Goal: Task Accomplishment & Management: Manage account settings

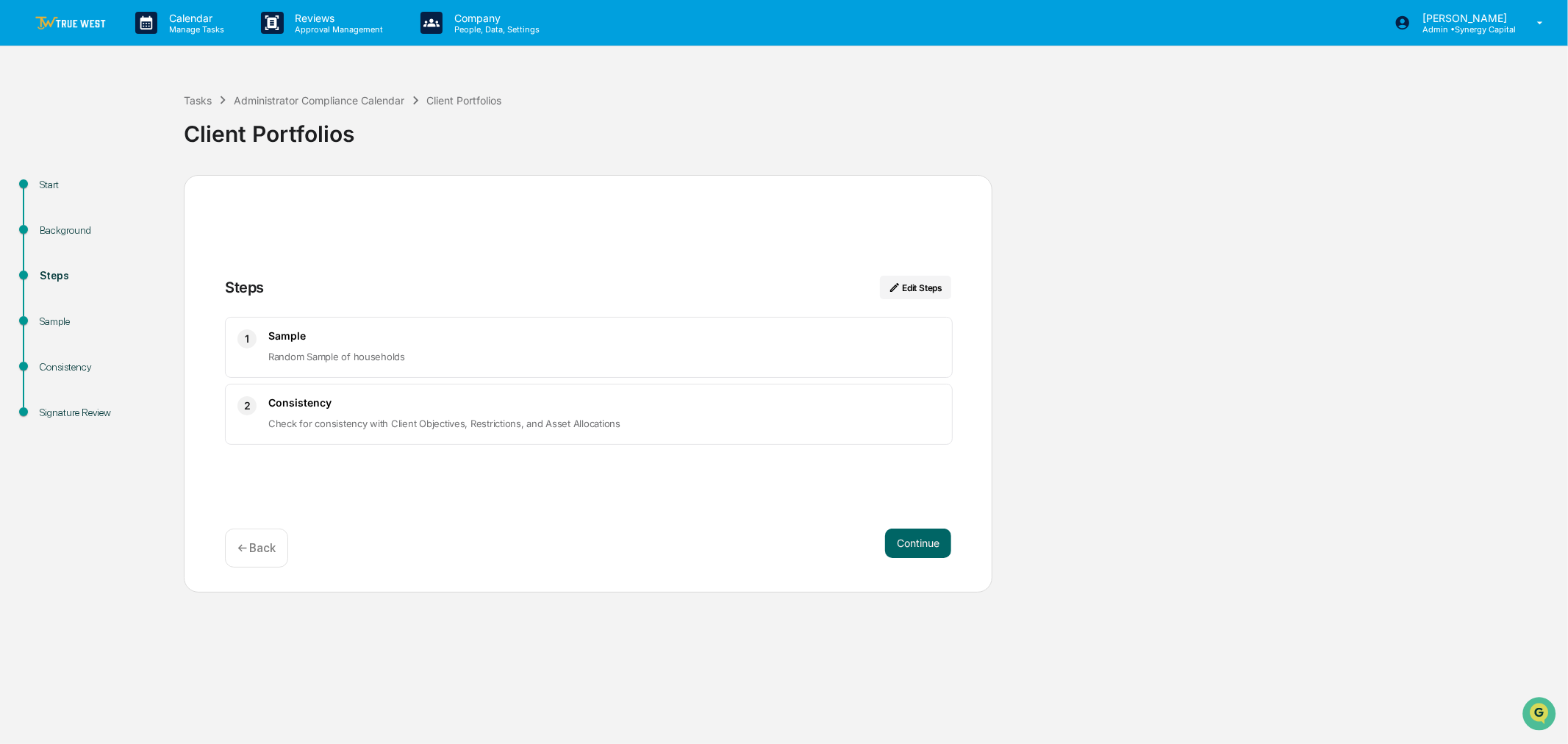
click at [1193, 390] on div "Start Background Steps Sample Consistency Signature Review Steps Edit Steps 1 S…" at bounding box center [784, 383] width 1553 height 417
click at [1269, 394] on div "Start Background Steps Sample Consistency Signature Review Steps Edit Steps 1 S…" at bounding box center [784, 383] width 1553 height 417
click at [75, 24] on img at bounding box center [70, 22] width 70 height 14
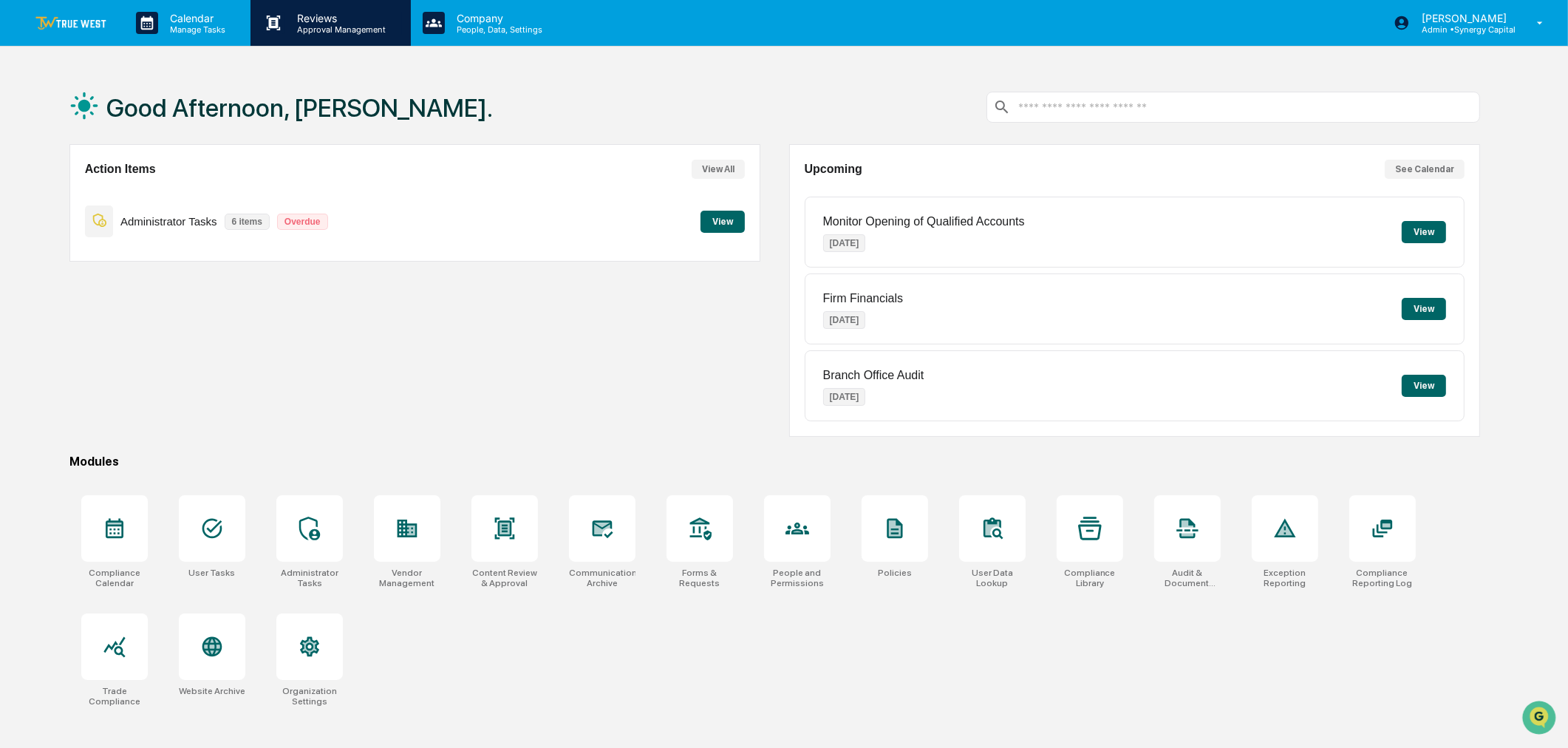
click at [311, 26] on p "Approval Management" at bounding box center [339, 29] width 108 height 10
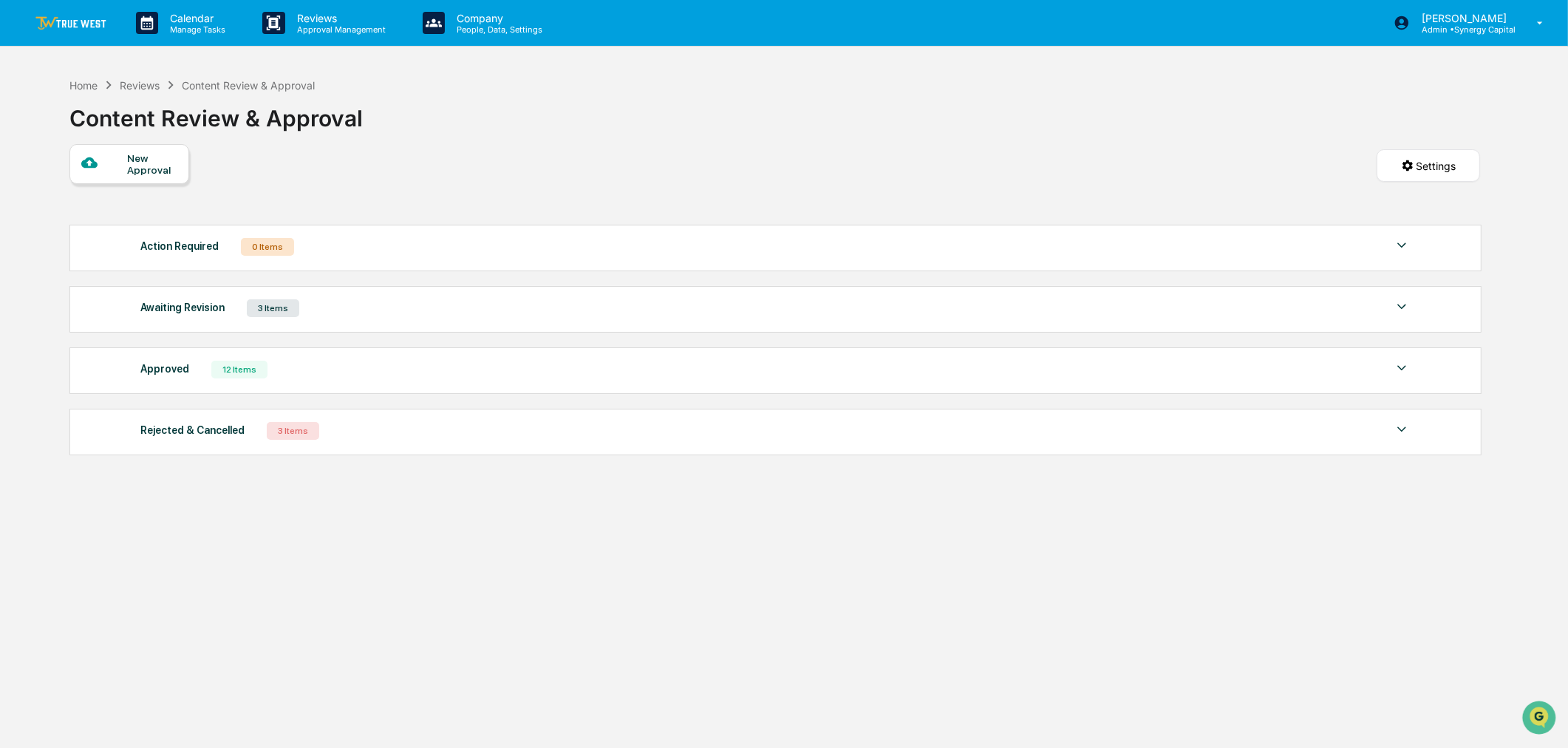
click at [497, 312] on div "Awaiting Revision 3 Items" at bounding box center [776, 308] width 1270 height 20
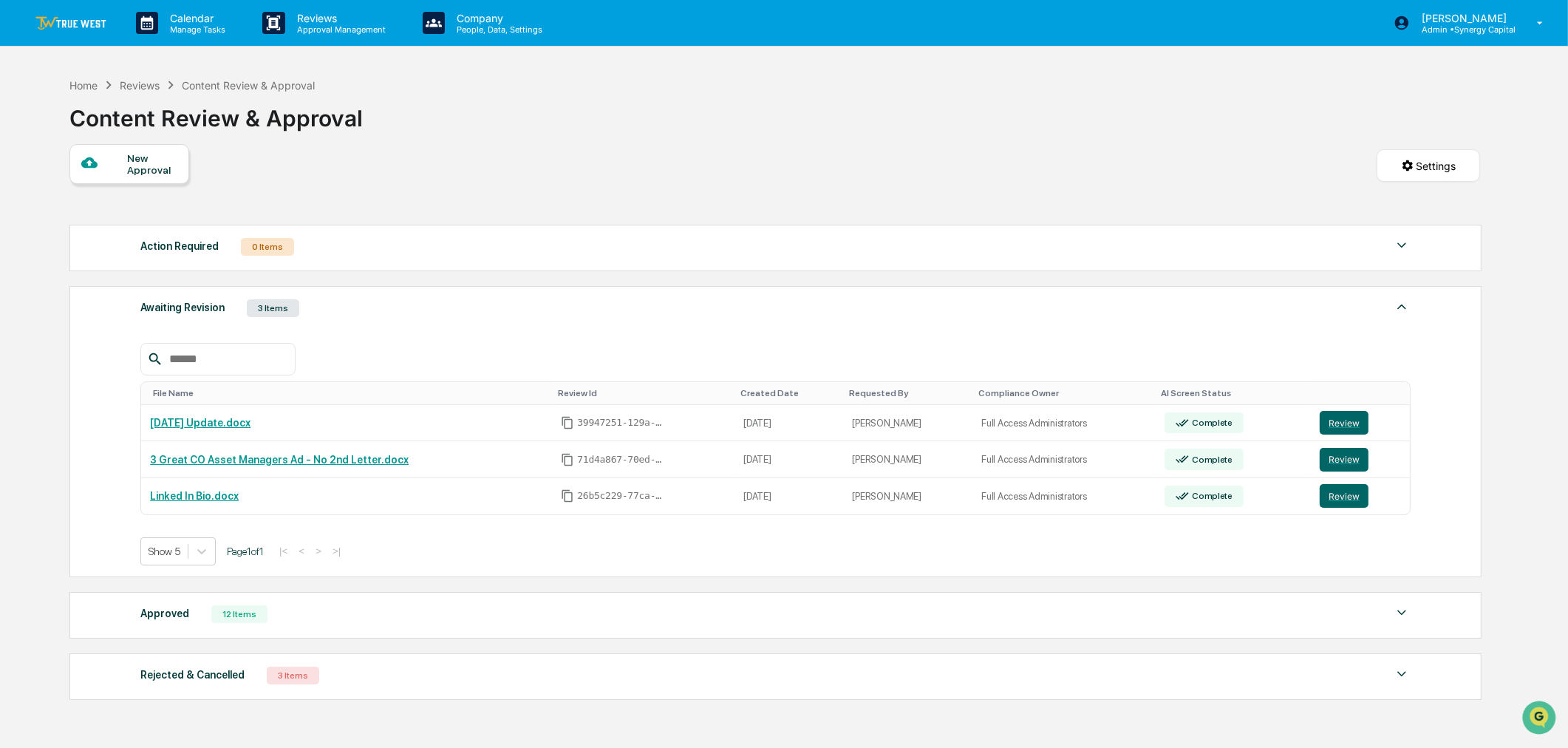
click at [589, 67] on div "Calendar Manage Tasks Reviews Approval Management Company People, Data, Setting…" at bounding box center [784, 424] width 1568 height 848
click at [47, 16] on img at bounding box center [71, 22] width 71 height 14
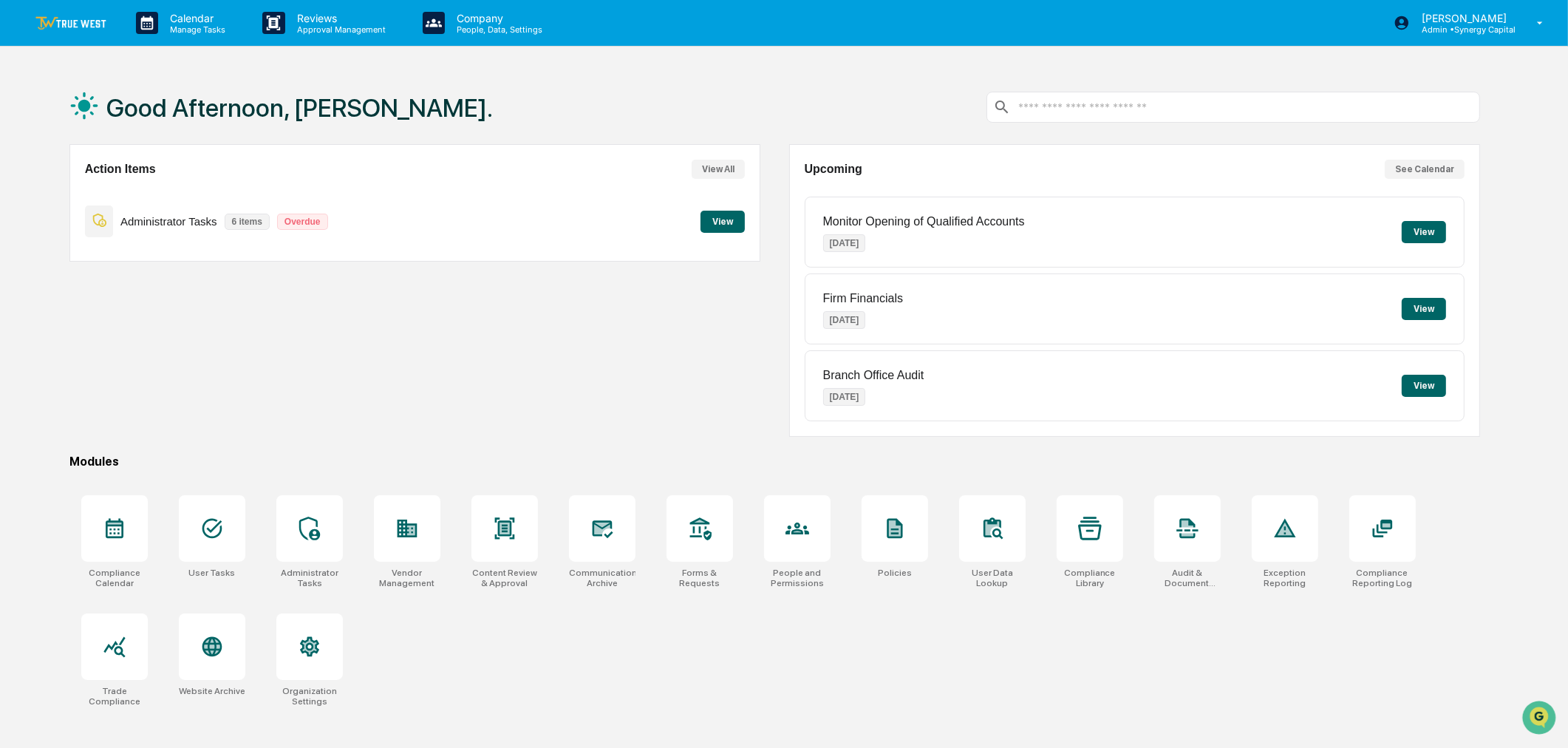
click at [728, 214] on button "View" at bounding box center [723, 221] width 45 height 22
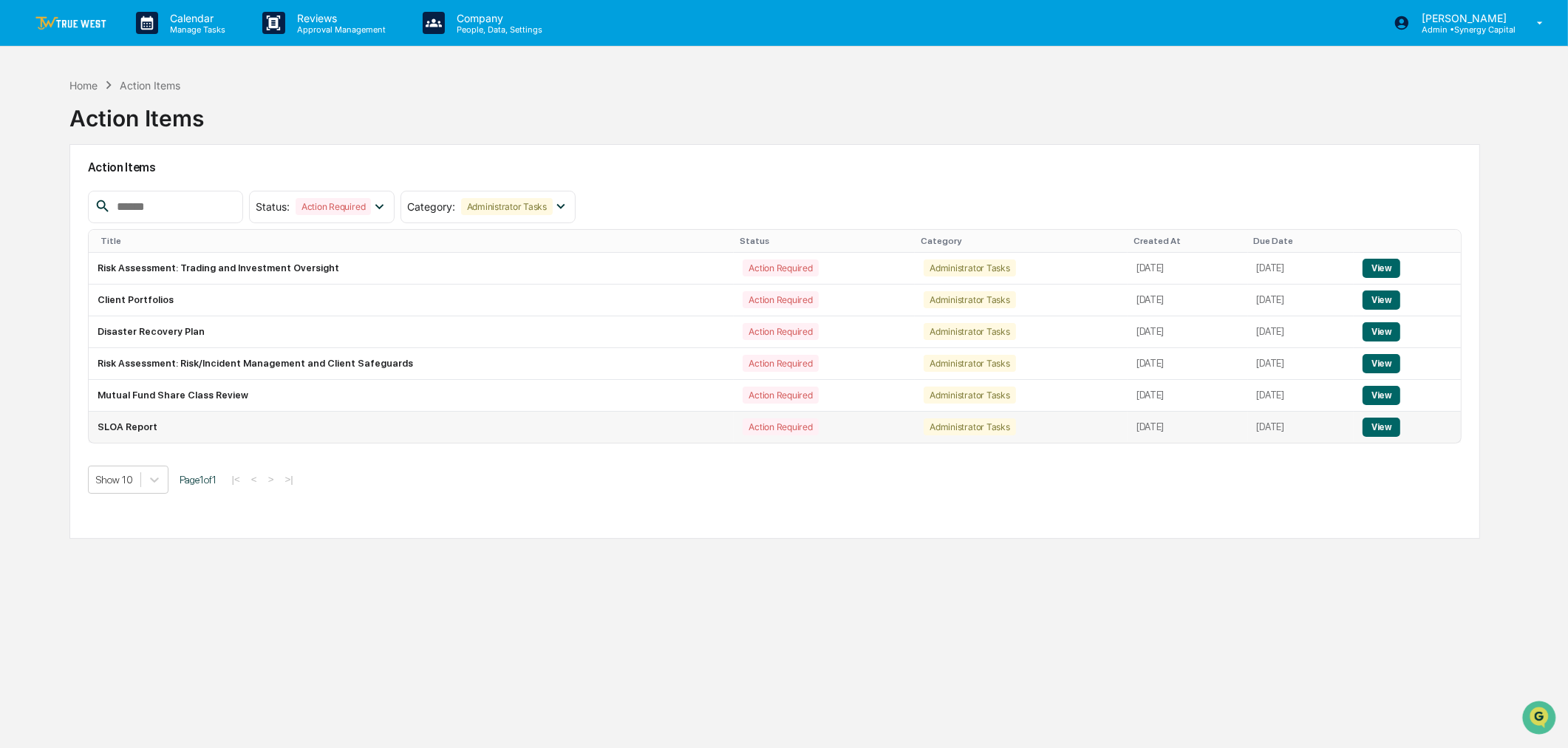
click at [1389, 427] on button "View" at bounding box center [1381, 427] width 38 height 20
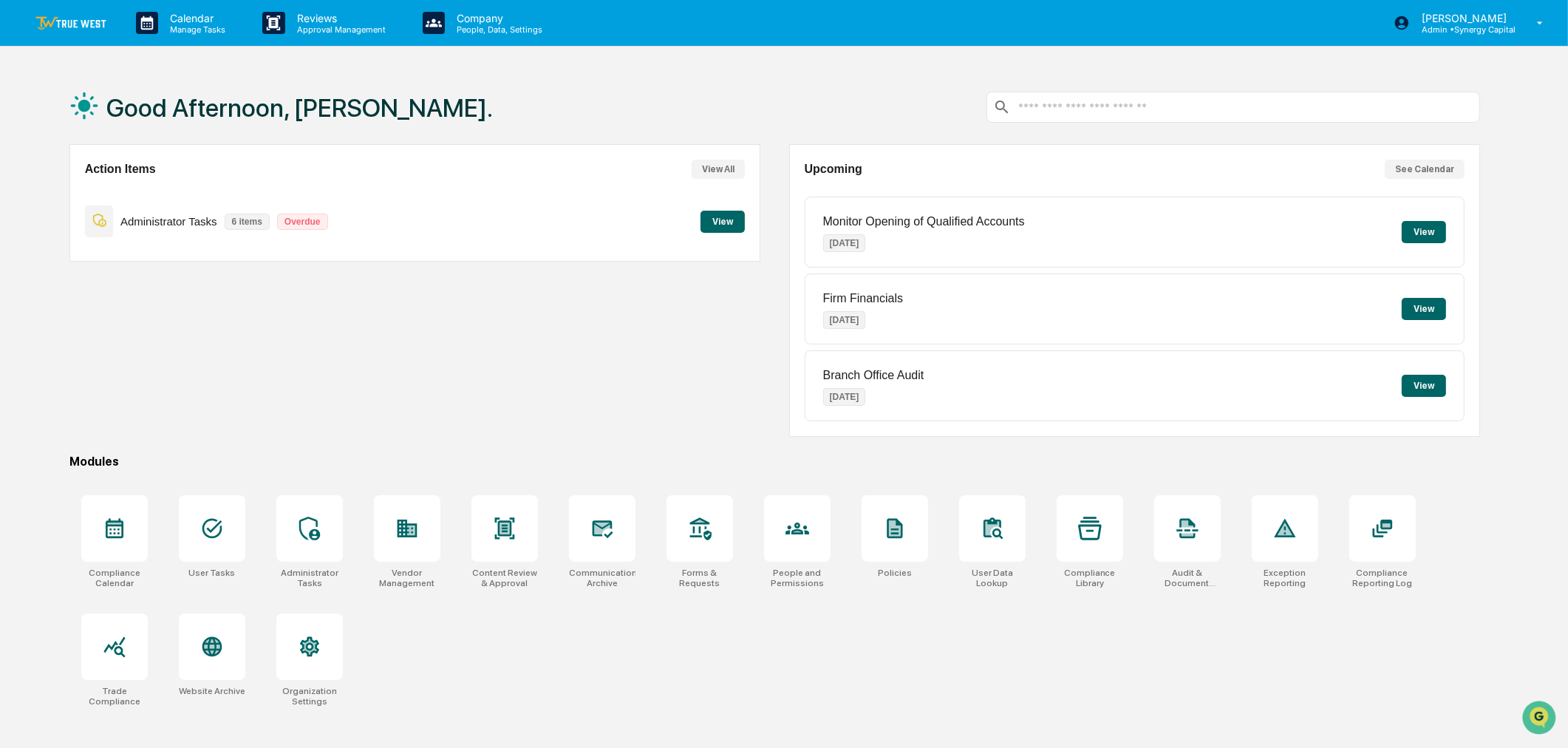
click at [721, 220] on button "View" at bounding box center [723, 221] width 45 height 22
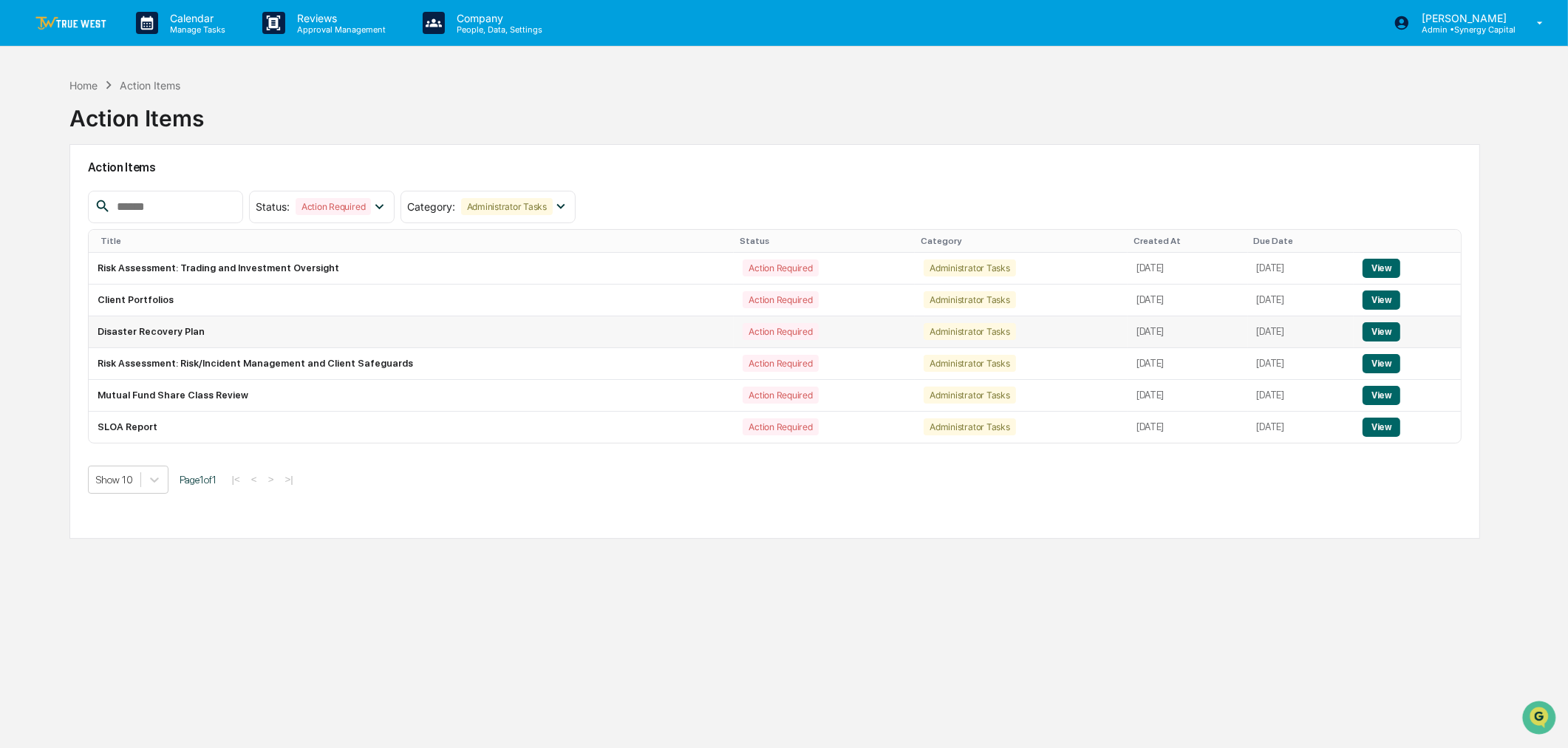
click at [1368, 337] on button "View" at bounding box center [1381, 331] width 38 height 20
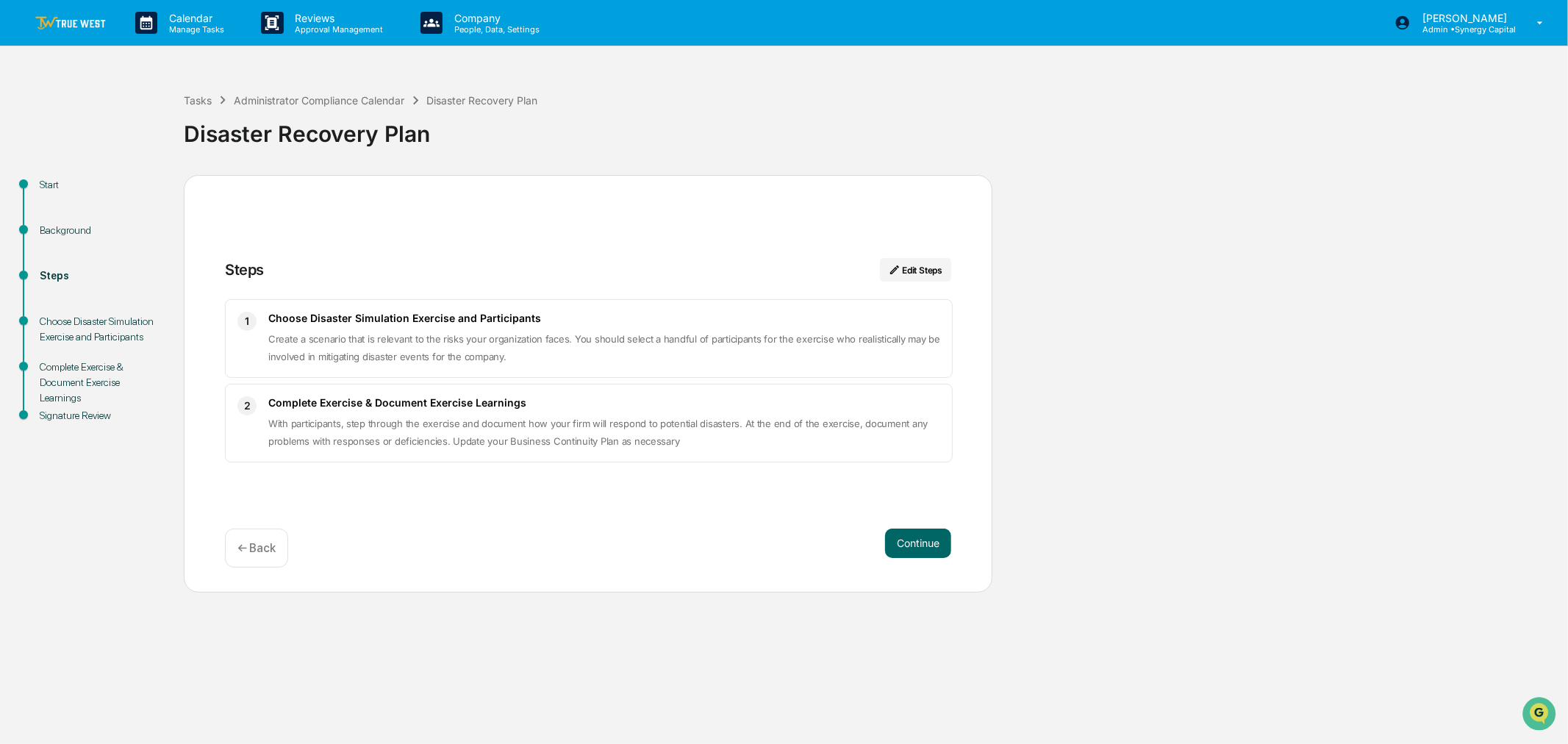
click at [61, 20] on img at bounding box center [70, 22] width 70 height 14
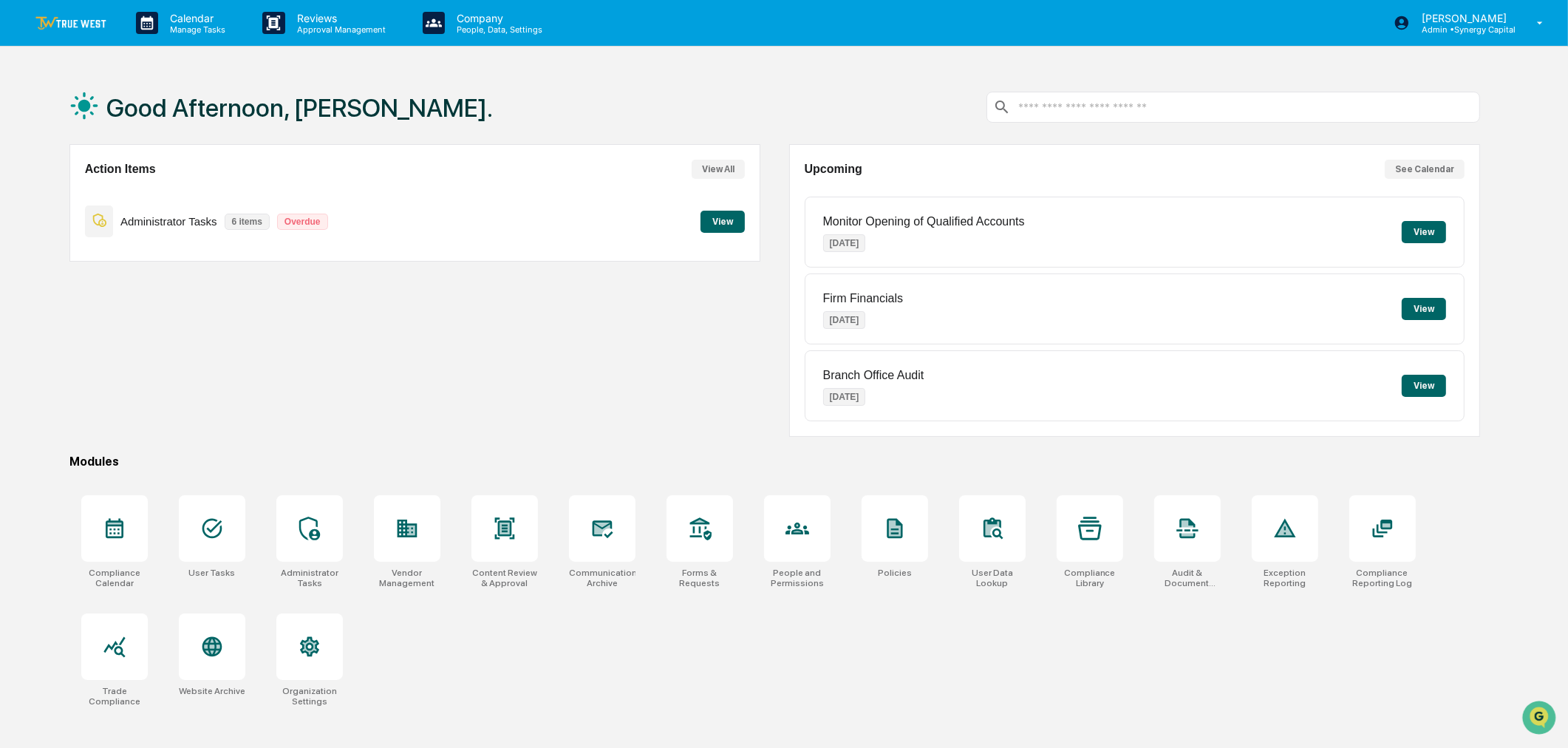
click at [698, 112] on div "Good Afternoon, [PERSON_NAME]." at bounding box center [776, 106] width 1412 height 73
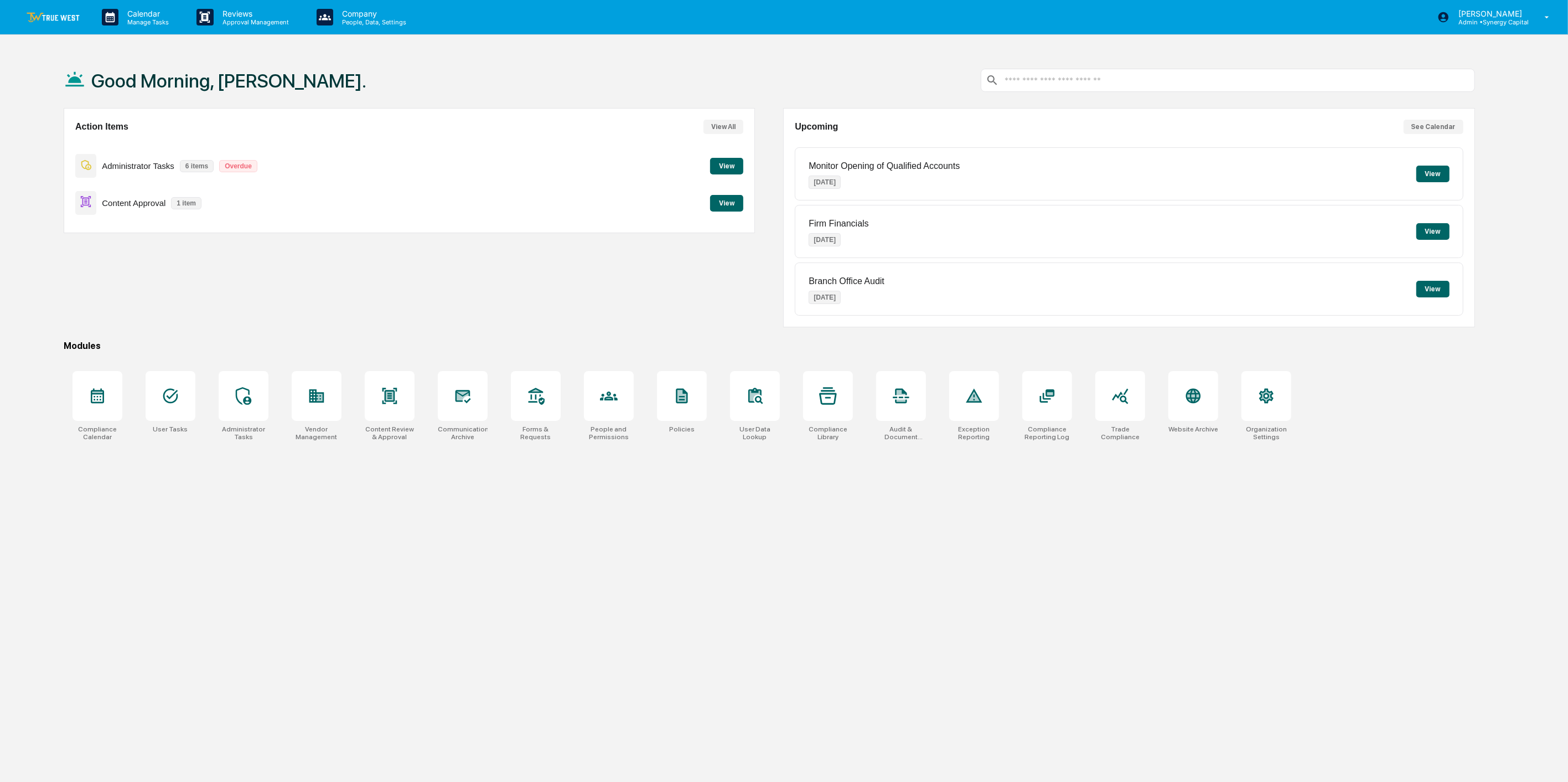
click at [725, 203] on button "View" at bounding box center [727, 204] width 33 height 17
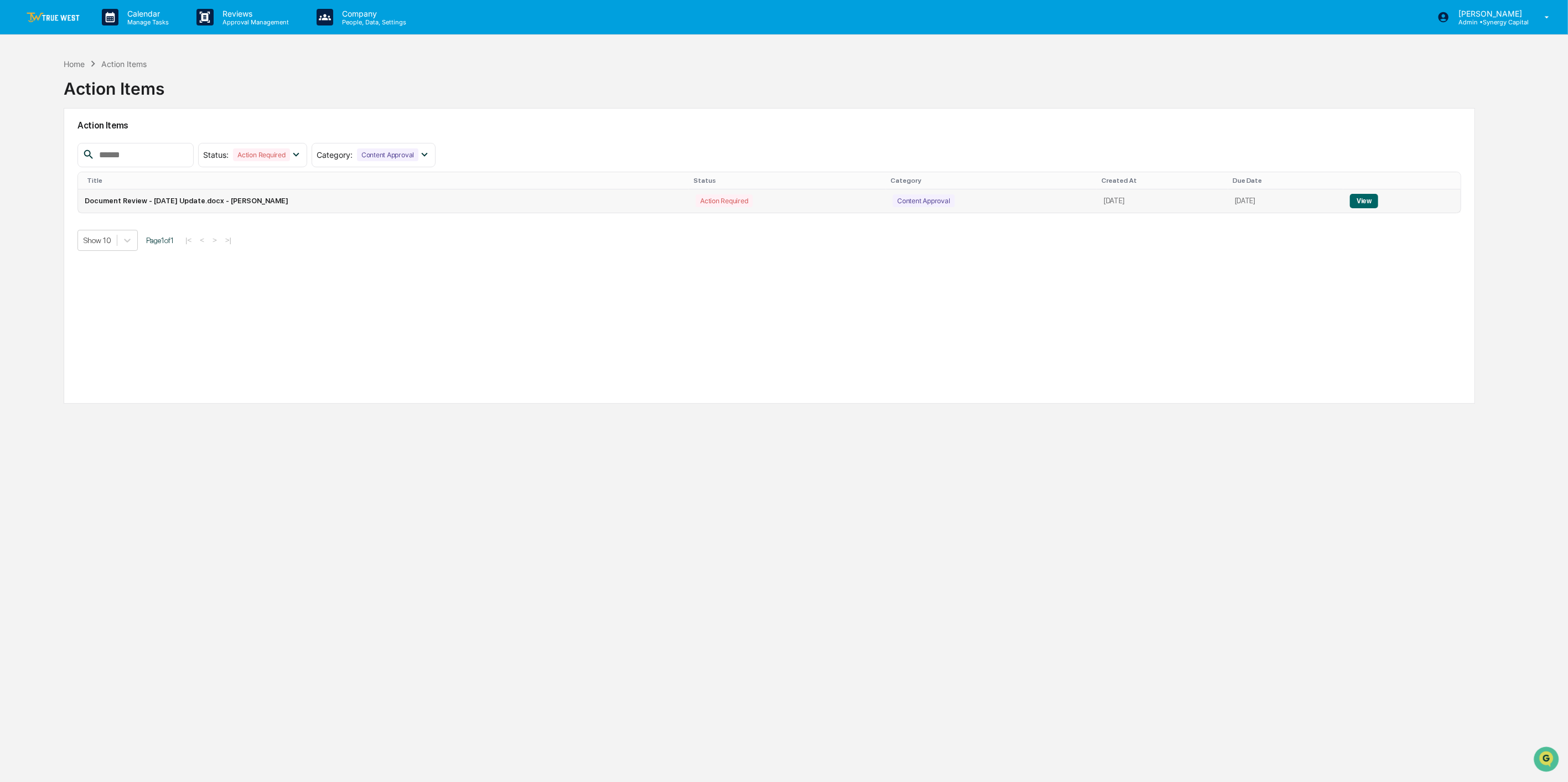
click at [1376, 201] on button "View" at bounding box center [1364, 201] width 29 height 15
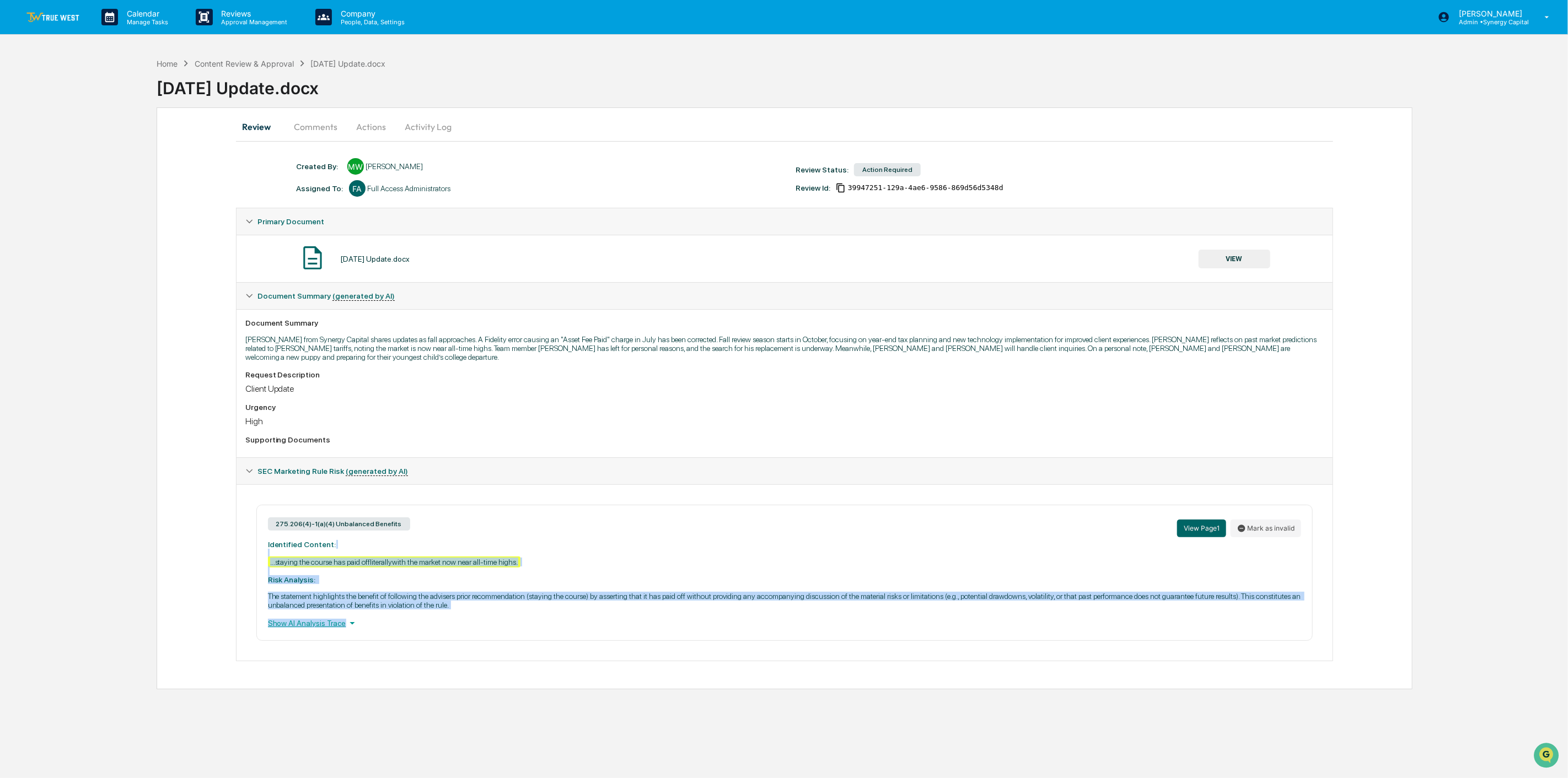
drag, startPoint x: 481, startPoint y: 616, endPoint x: 250, endPoint y: 544, distance: 242.0
click at [250, 544] on div "275.206(4)-1(a)(4) Unbalanced Benefits View Page 1 Mark as invalid Identified C…" at bounding box center [785, 573] width 1079 height 136
copy div "...staying the course has paid offliterallywith the market now near all-time hi…"
click at [310, 122] on button "Comments" at bounding box center [316, 127] width 61 height 26
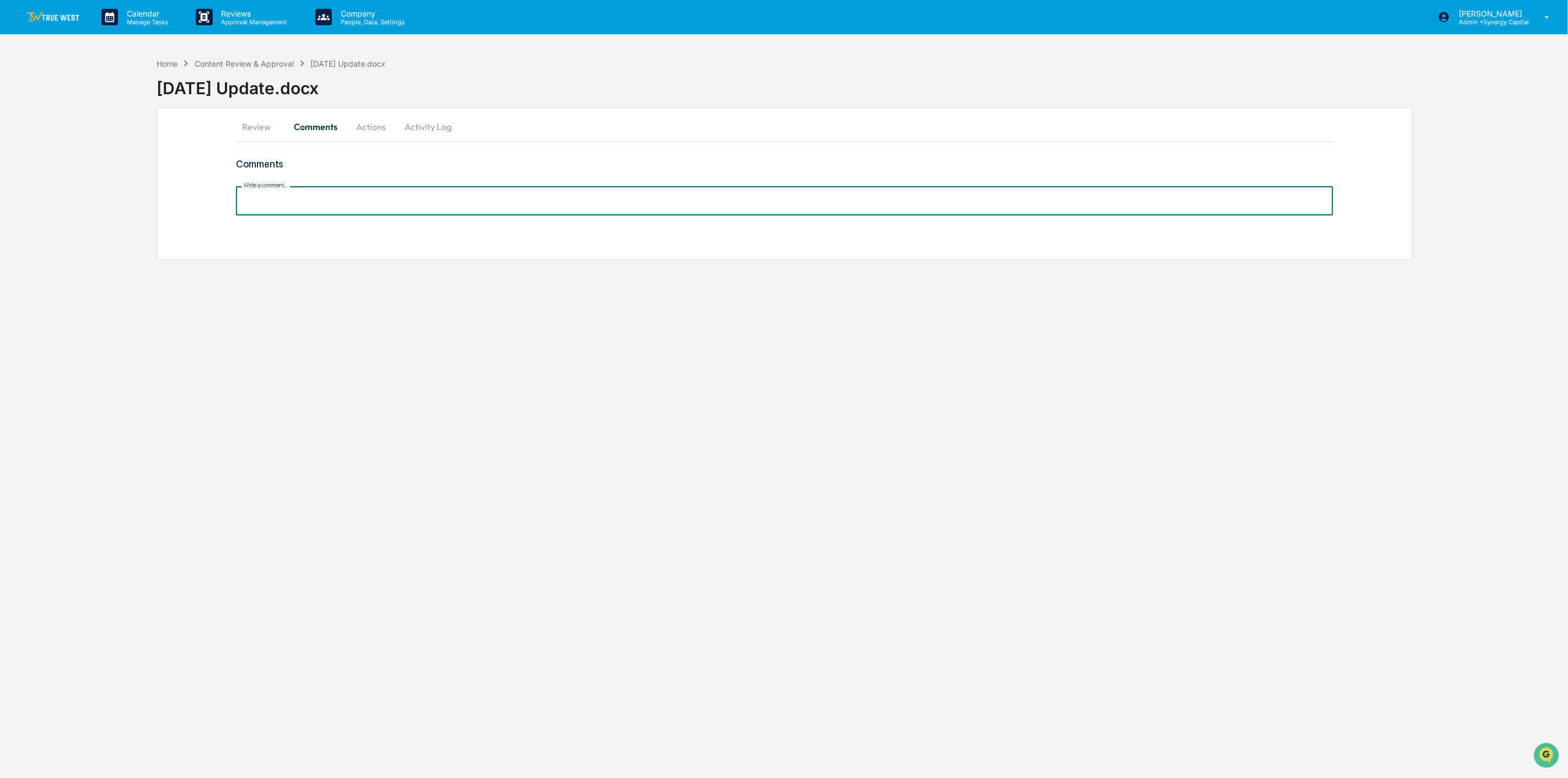
click at [321, 208] on input "Write a comment..." at bounding box center [785, 201] width 1098 height 29
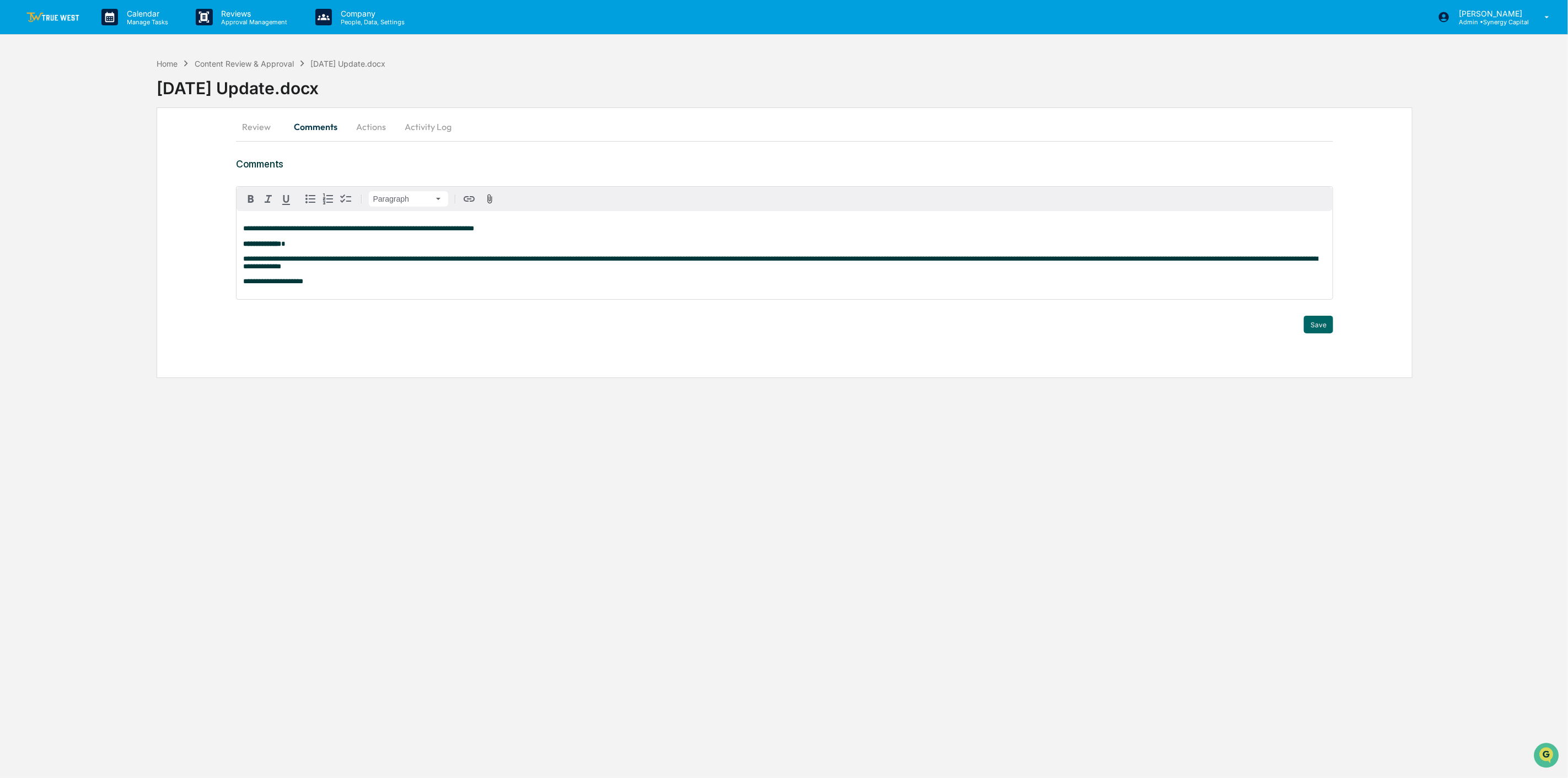
click at [333, 291] on div "**********" at bounding box center [785, 254] width 1096 height 88
drag, startPoint x: 333, startPoint y: 290, endPoint x: 235, endPoint y: 291, distance: 98.0
click at [235, 291] on div "**********" at bounding box center [784, 243] width 1255 height 270
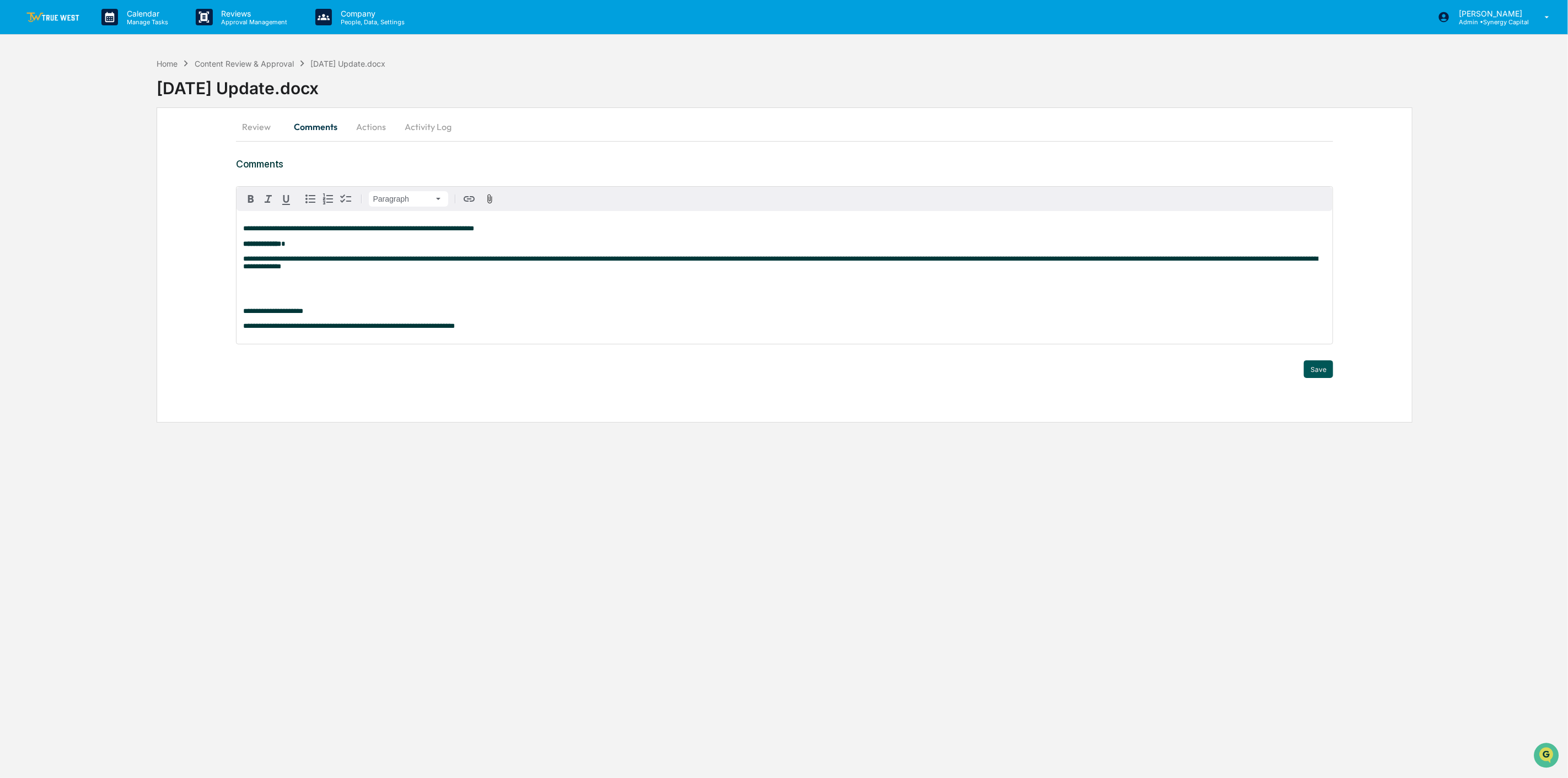
click at [1313, 375] on button "Save" at bounding box center [1318, 369] width 29 height 17
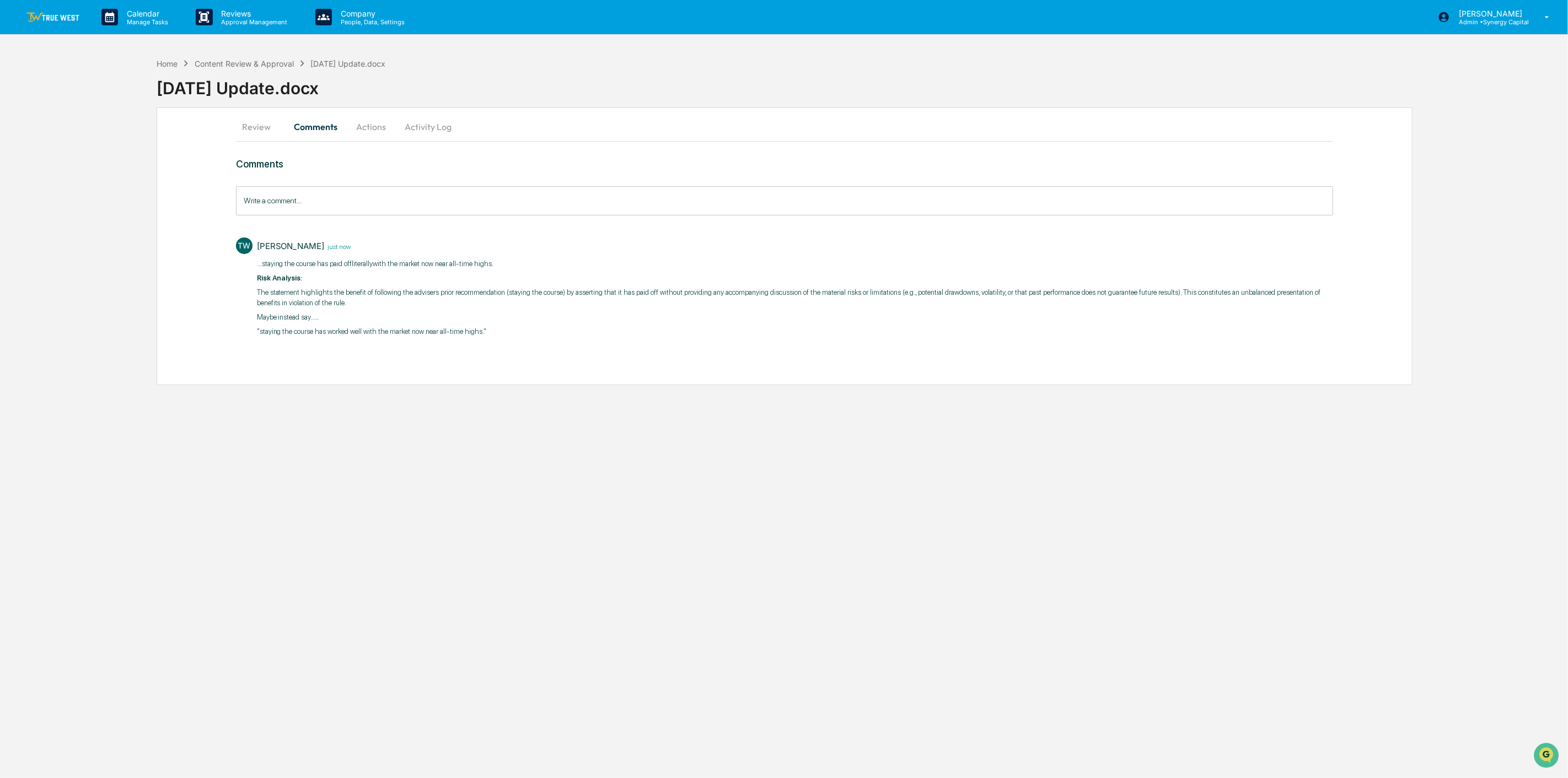
click at [377, 124] on button "Actions" at bounding box center [372, 127] width 50 height 26
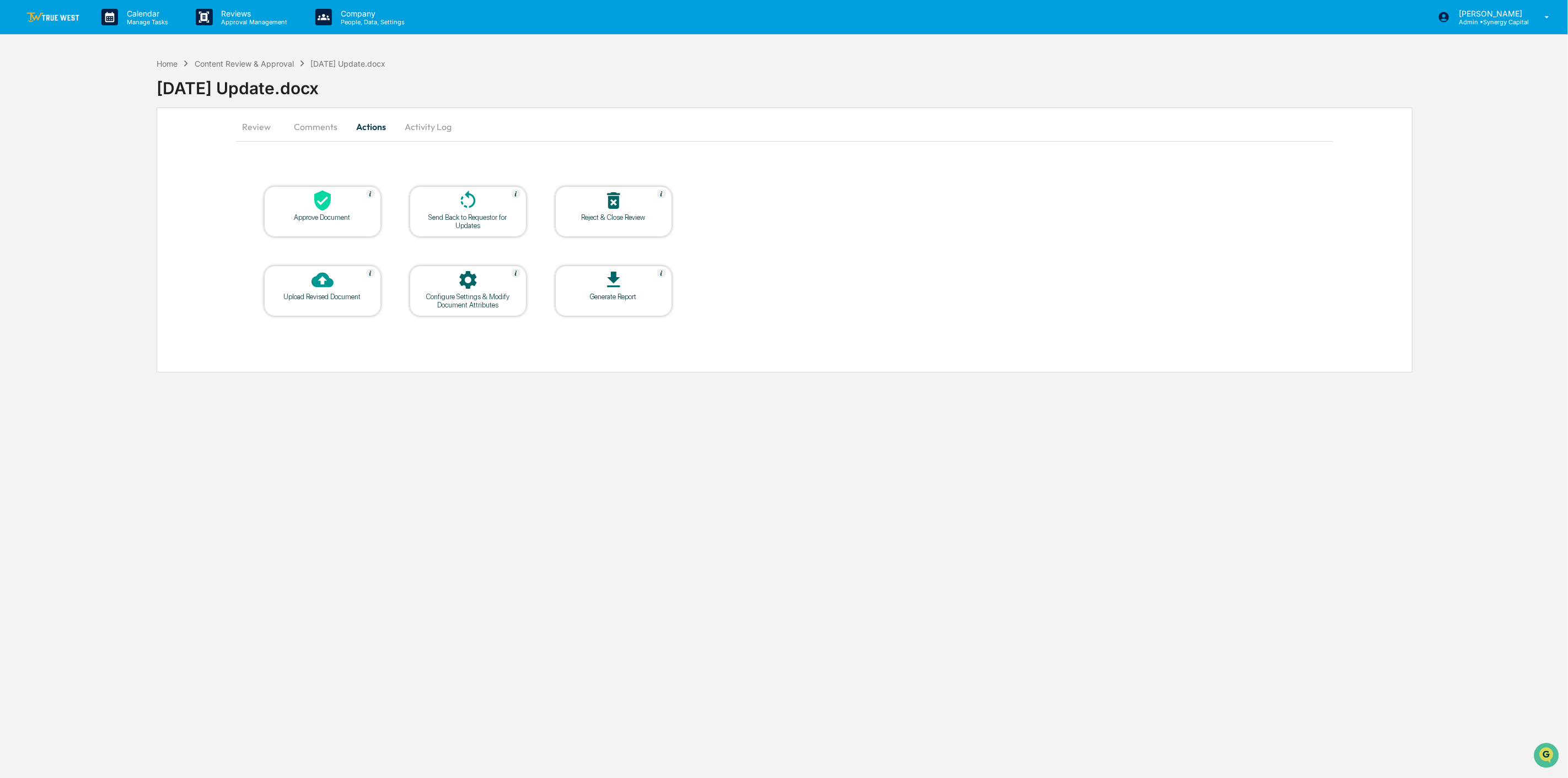
click at [483, 208] on div at bounding box center [468, 201] width 110 height 24
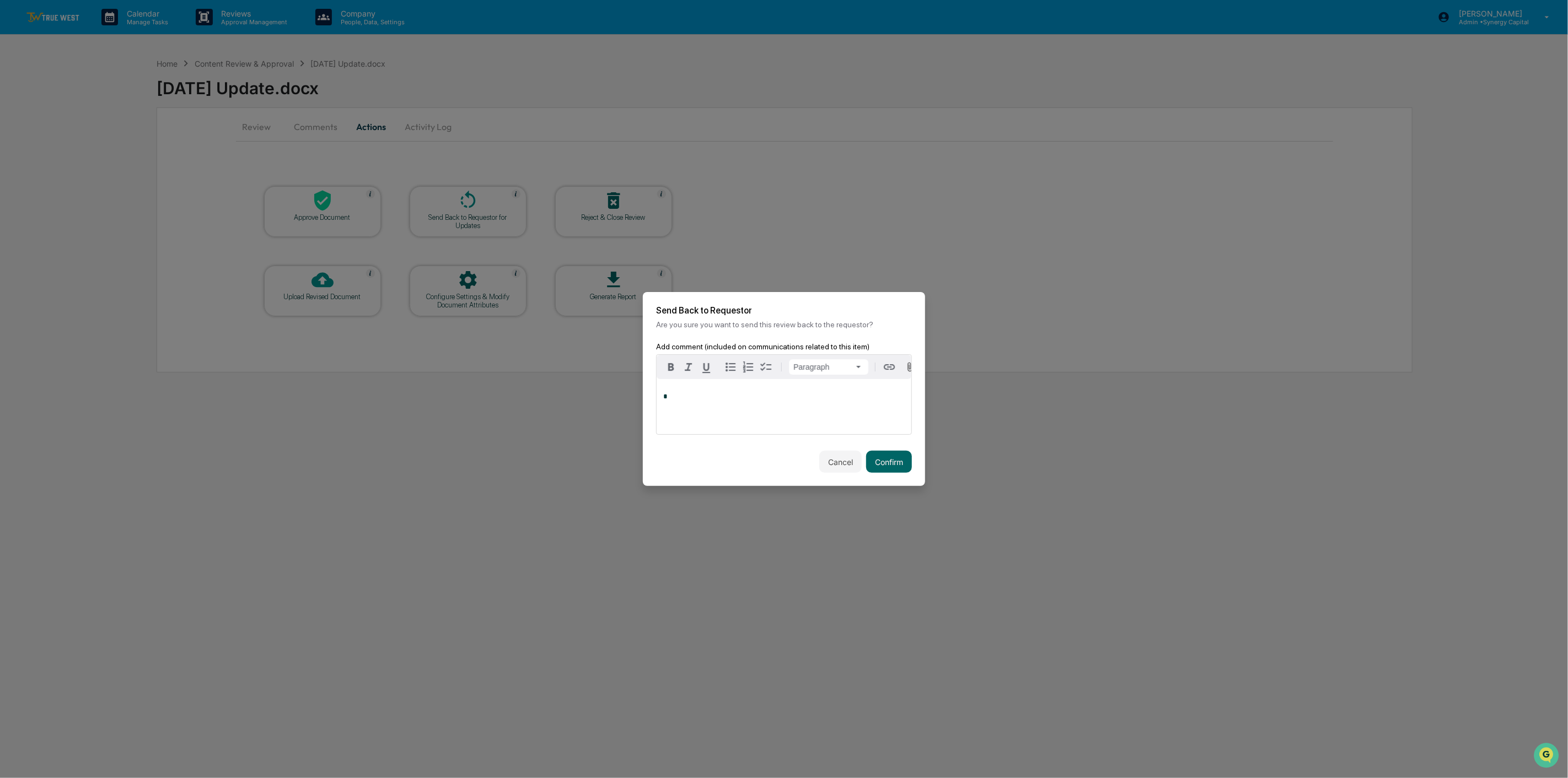
click at [844, 416] on div "*" at bounding box center [783, 406] width 255 height 55
click at [885, 463] on button "Confirm" at bounding box center [889, 462] width 46 height 22
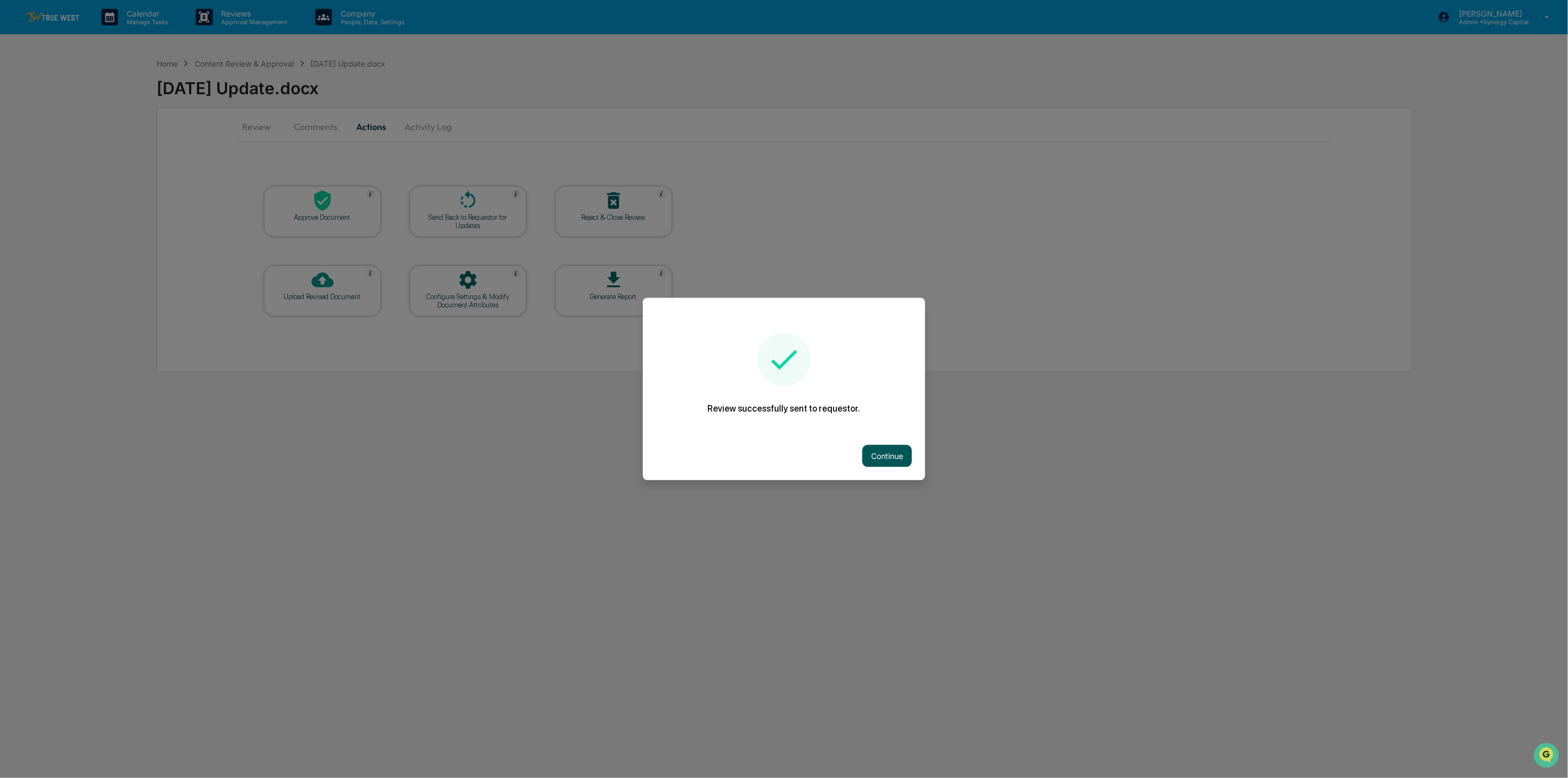
click at [889, 456] on button "Continue" at bounding box center [887, 456] width 50 height 22
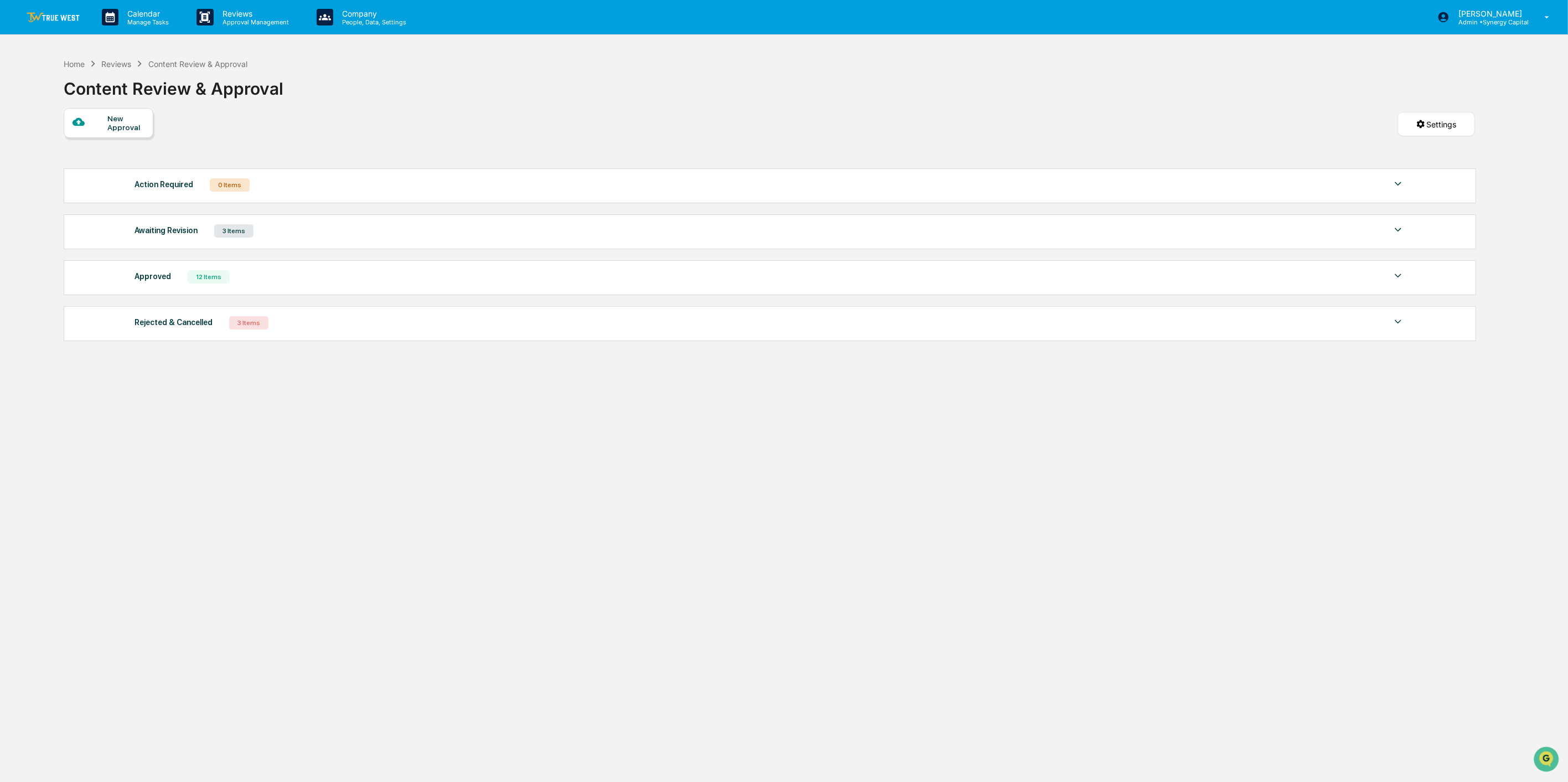
click at [43, 15] on img at bounding box center [53, 17] width 53 height 10
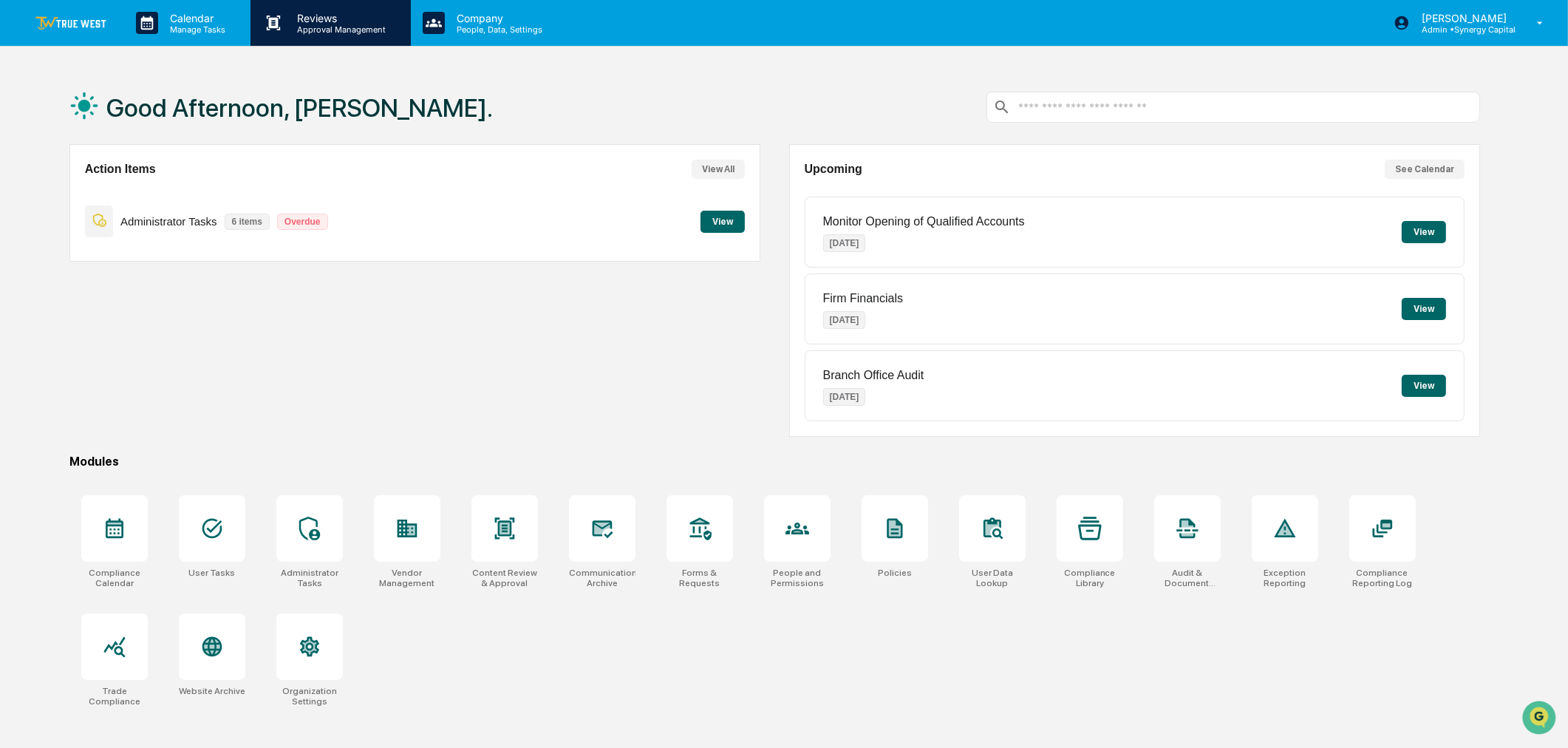
click at [335, 18] on p "Reviews" at bounding box center [339, 19] width 108 height 13
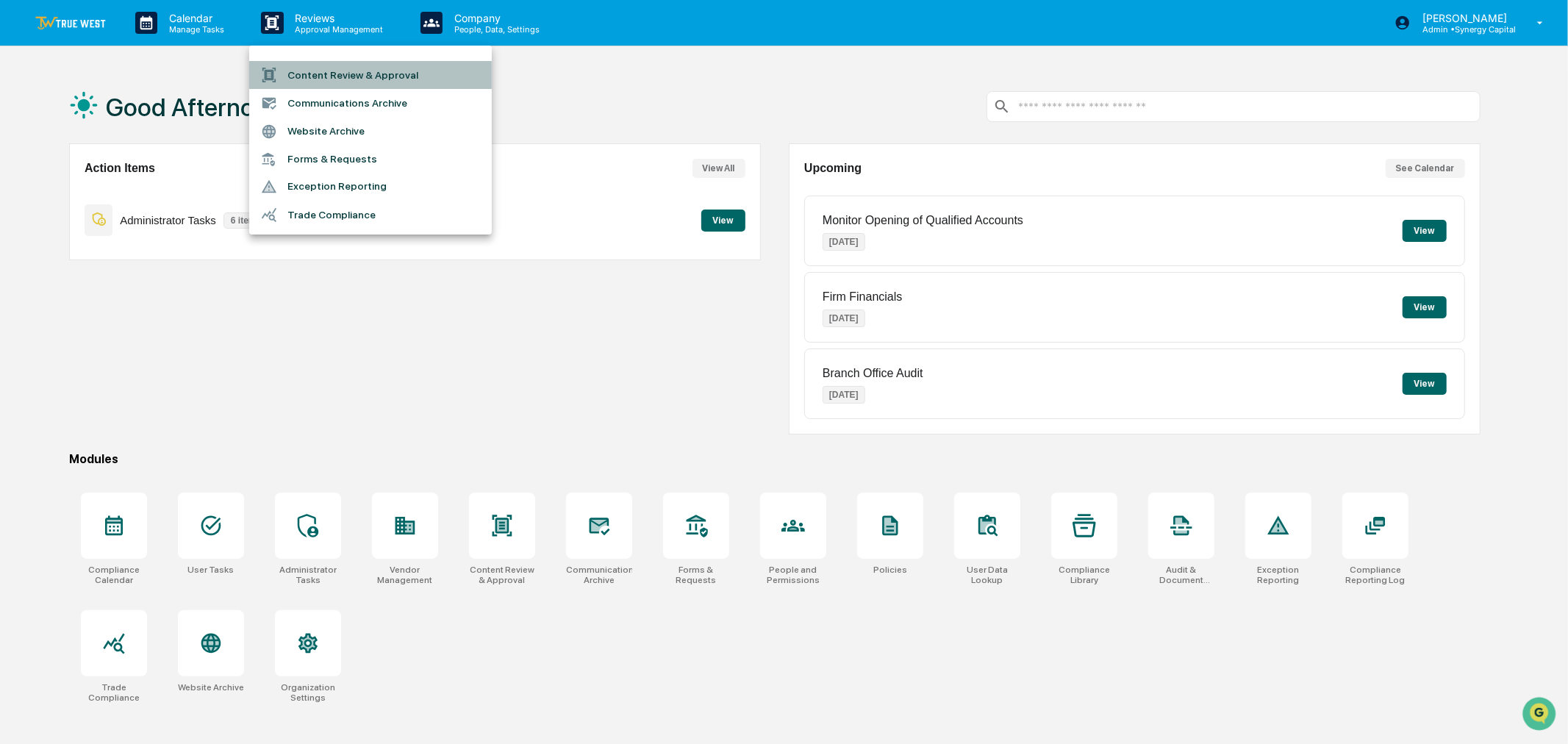
click at [338, 68] on li "Content Review & Approval" at bounding box center [370, 75] width 242 height 28
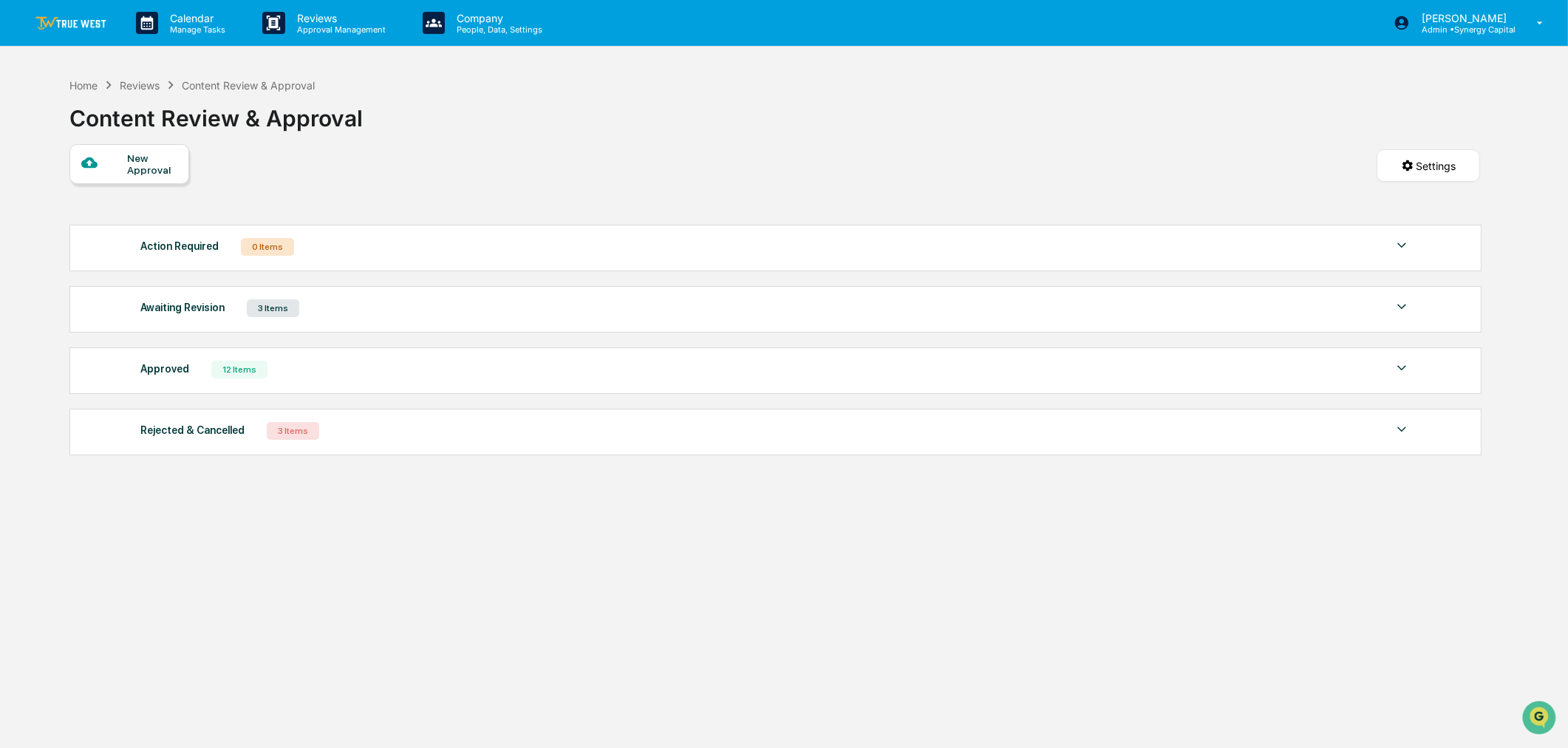
click at [560, 308] on div "Awaiting Revision 3 Items" at bounding box center [776, 308] width 1270 height 20
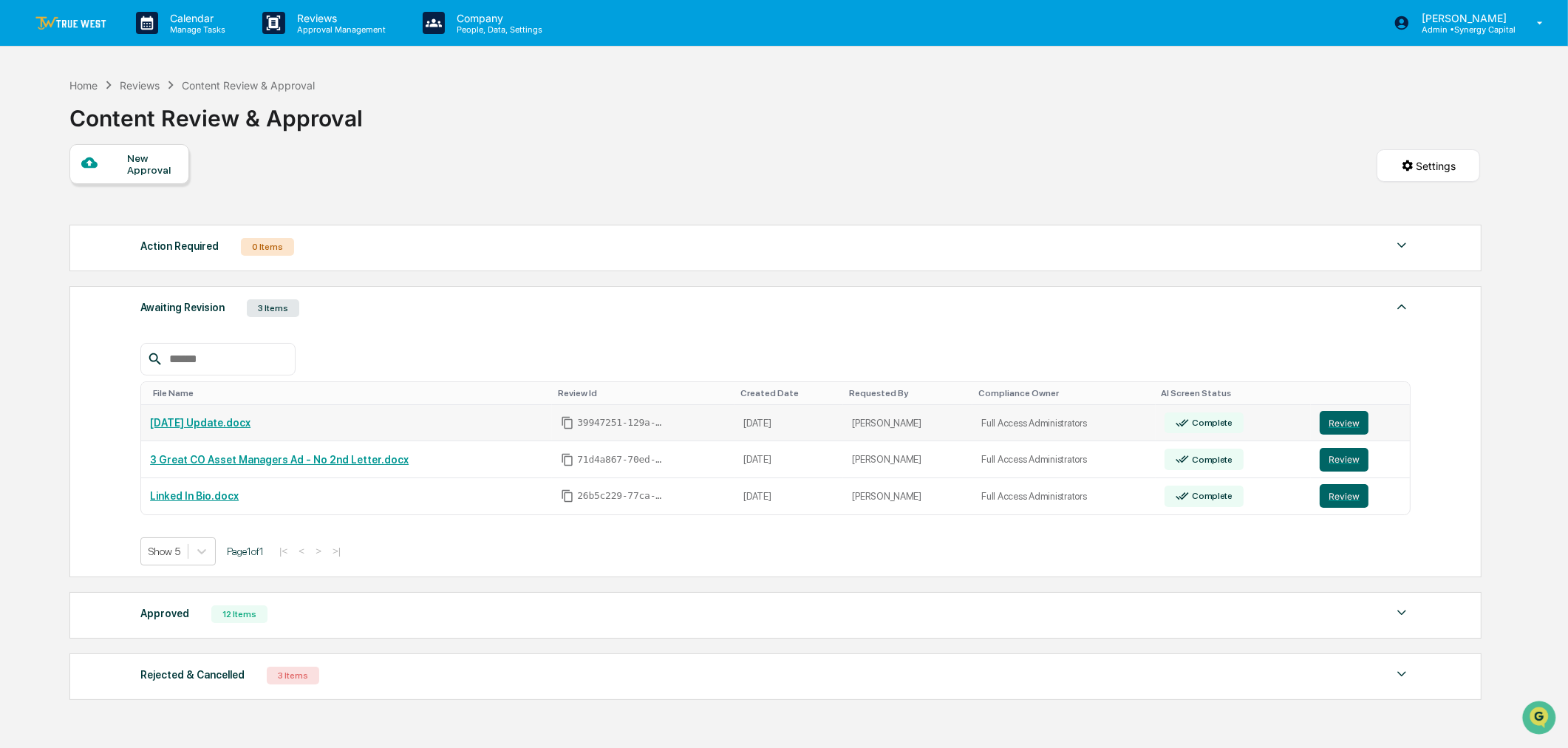
click at [228, 426] on link "[DATE] Update.docx" at bounding box center [200, 422] width 100 height 12
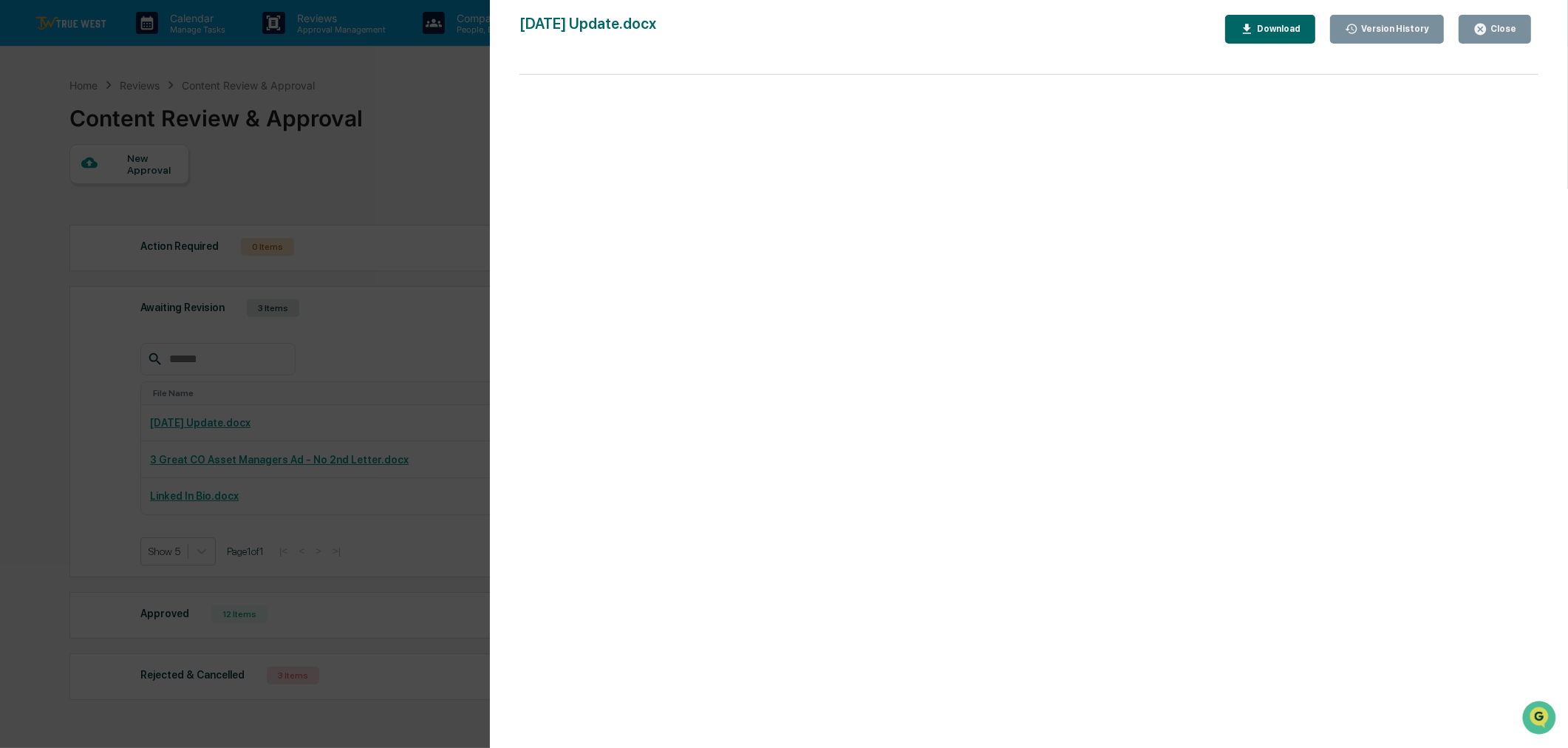
click at [1508, 26] on div "Close" at bounding box center [1501, 28] width 29 height 10
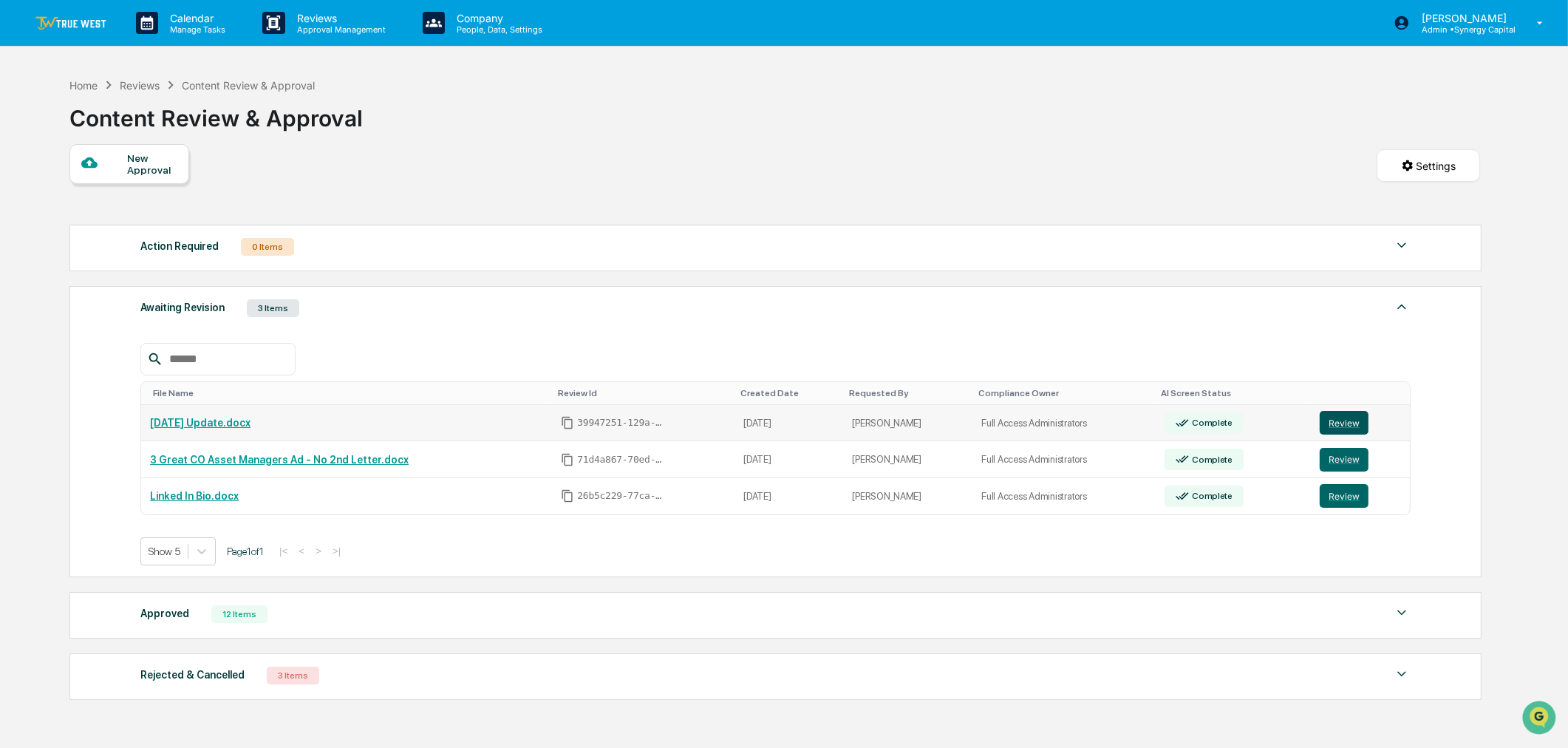
click at [1345, 429] on button "Review" at bounding box center [1344, 422] width 48 height 23
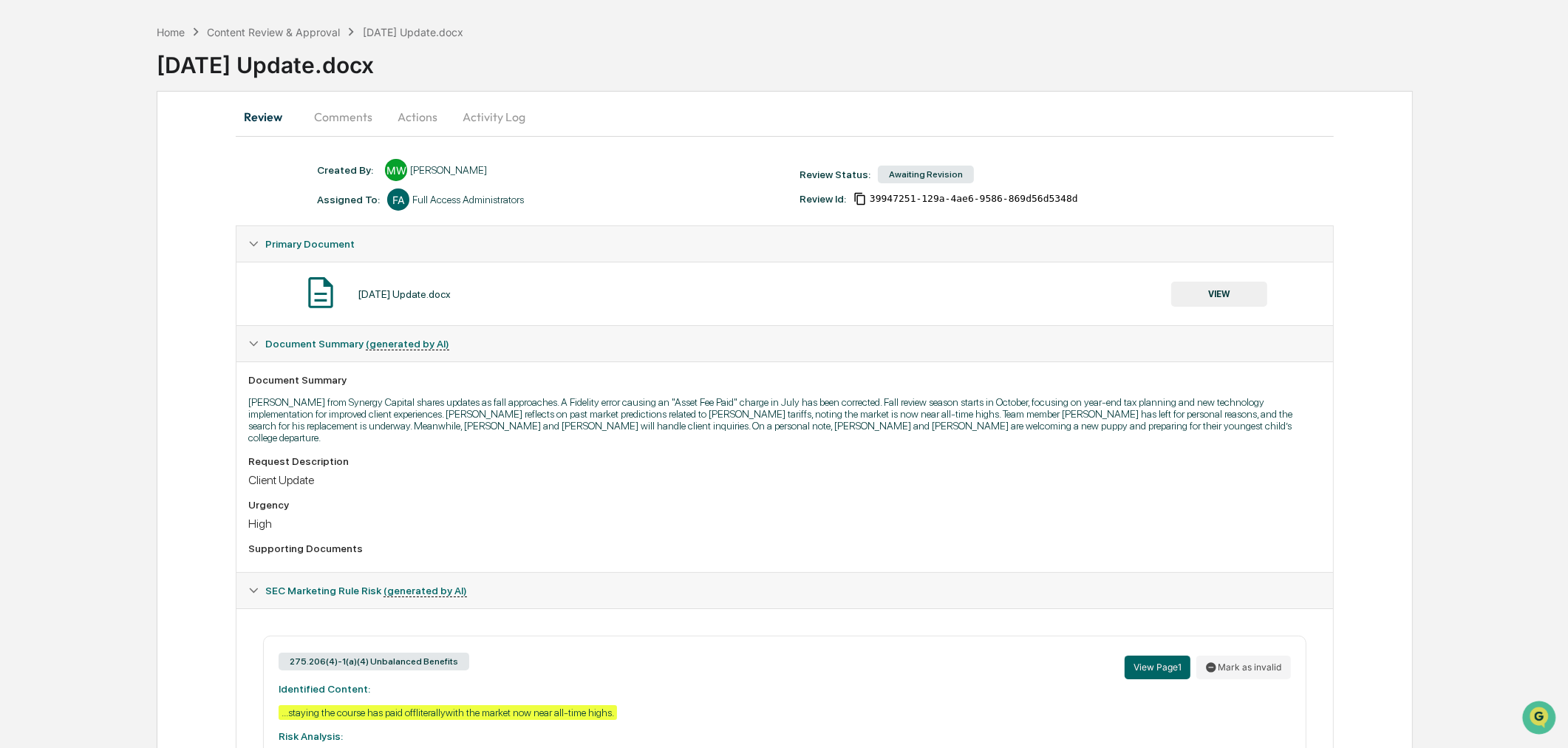
scroll to position [82, 0]
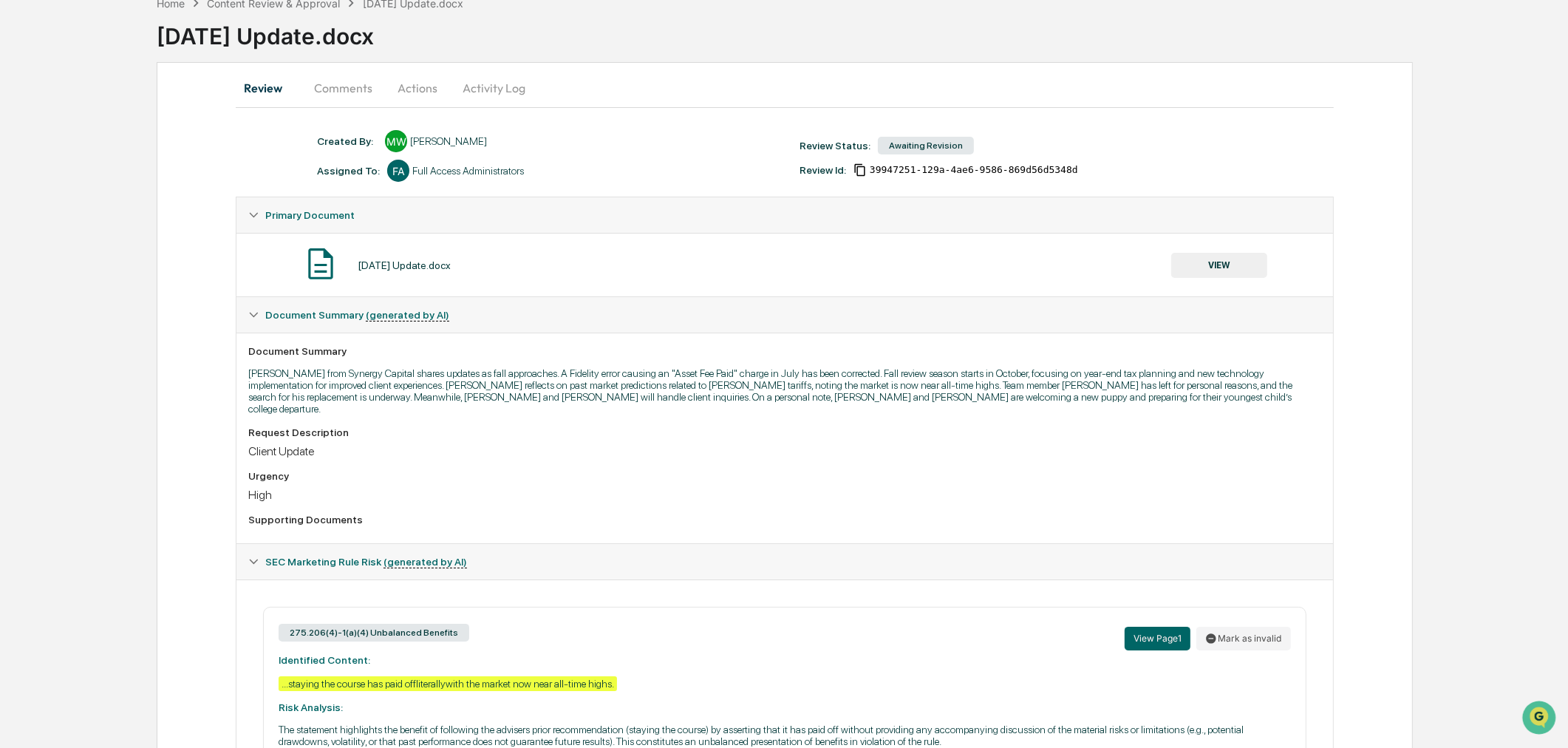
click at [346, 81] on button "Comments" at bounding box center [343, 87] width 82 height 35
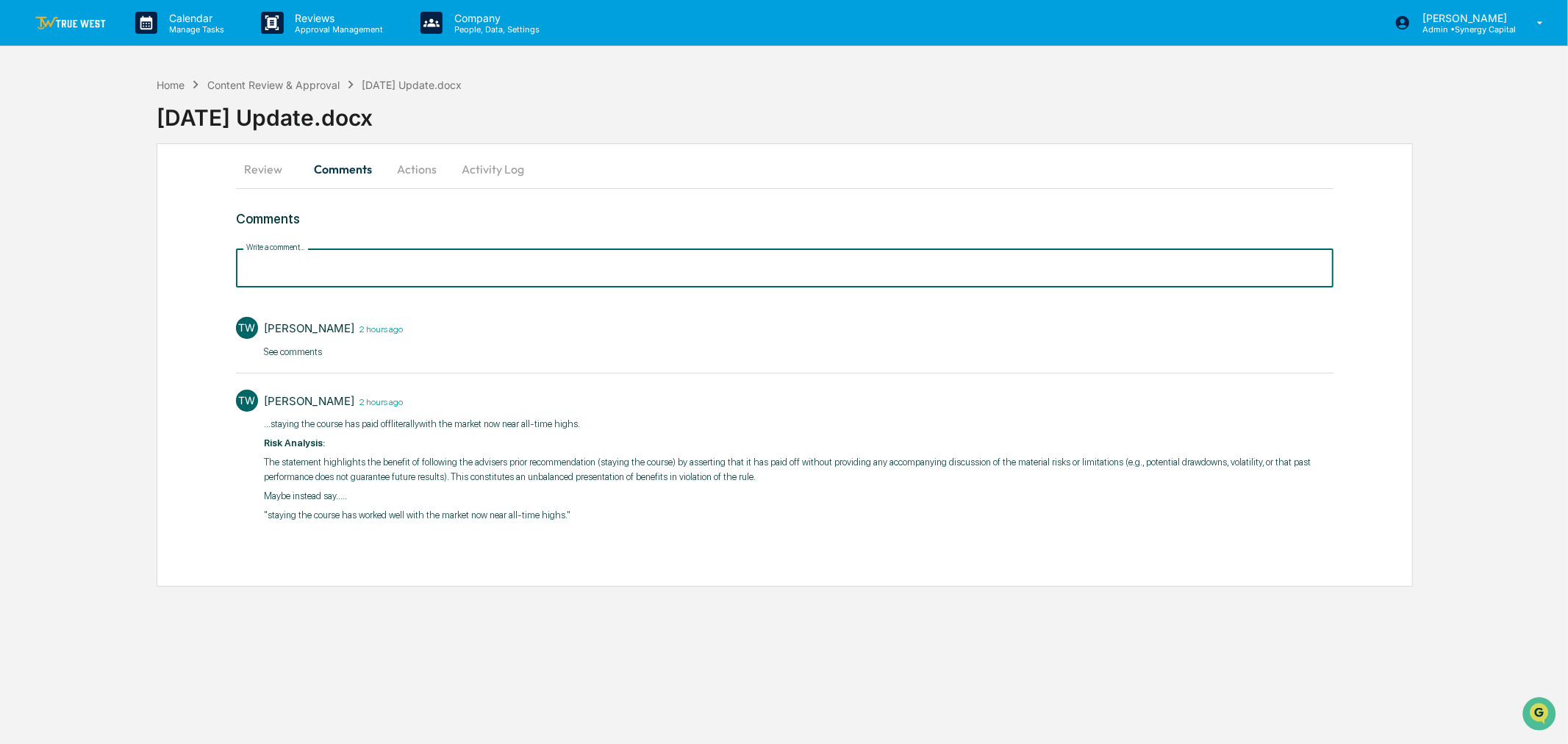
click at [462, 278] on input "Write a comment..." at bounding box center [784, 268] width 1097 height 39
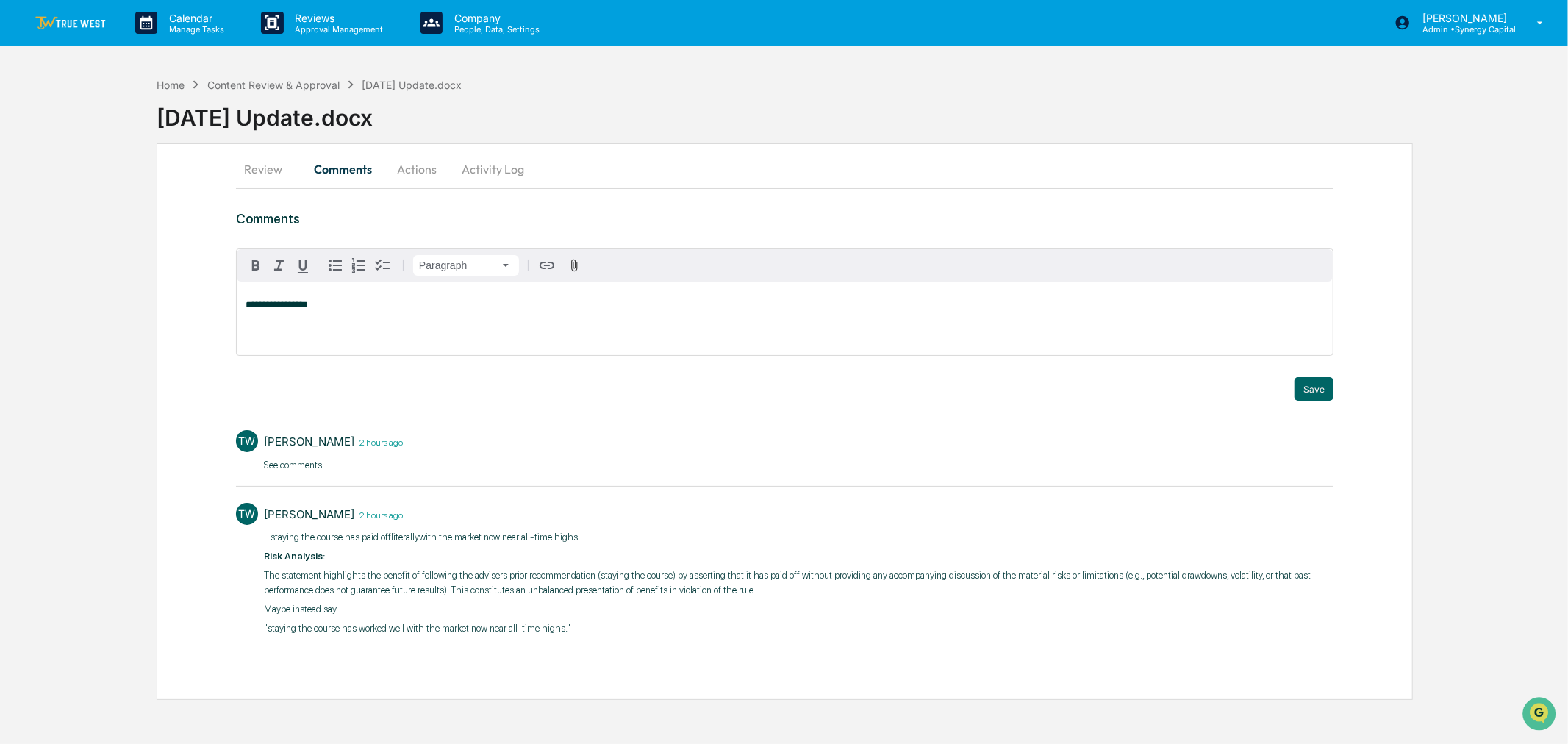
click at [395, 320] on div "**********" at bounding box center [784, 317] width 1096 height 73
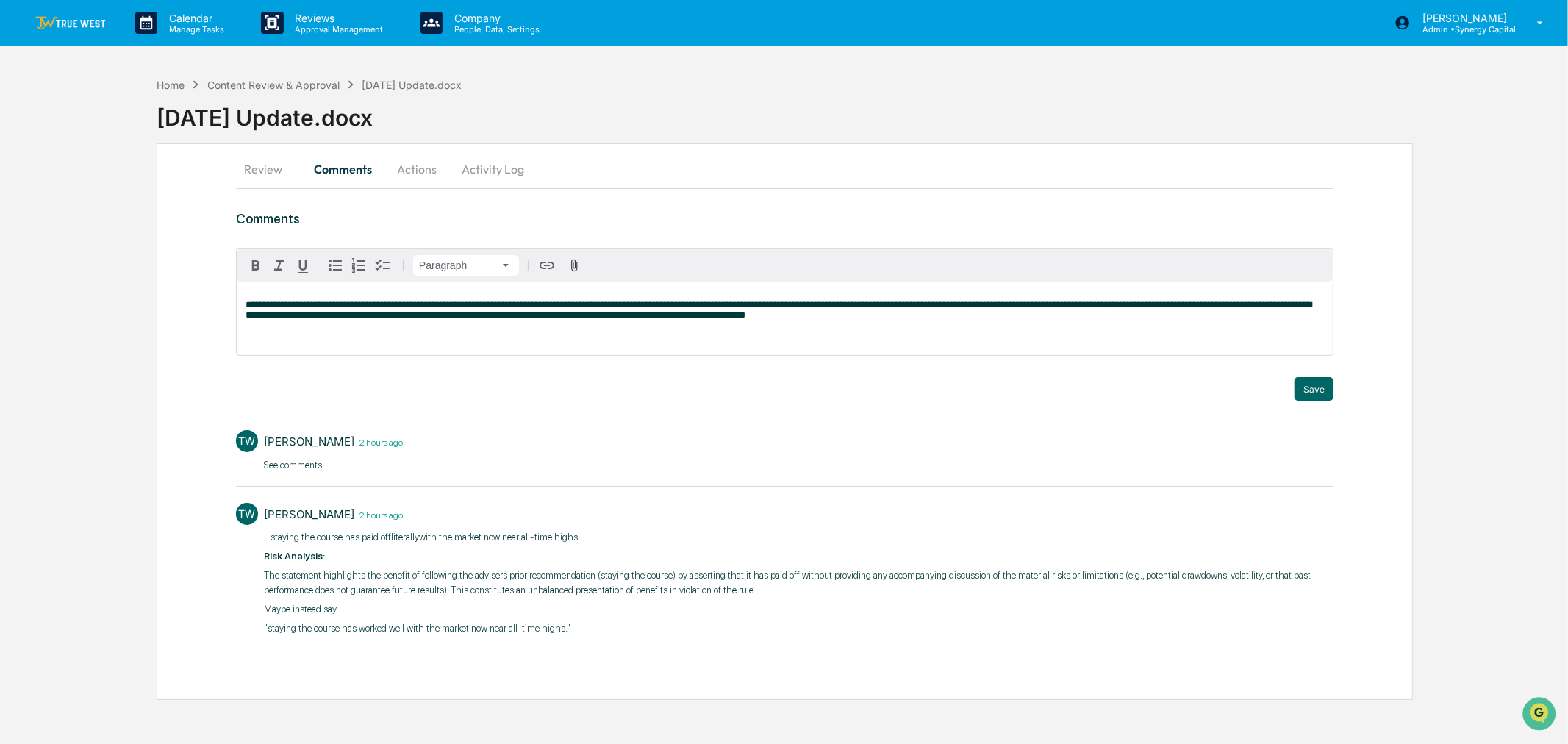
click at [310, 303] on span "**********" at bounding box center [778, 309] width 1066 height 19
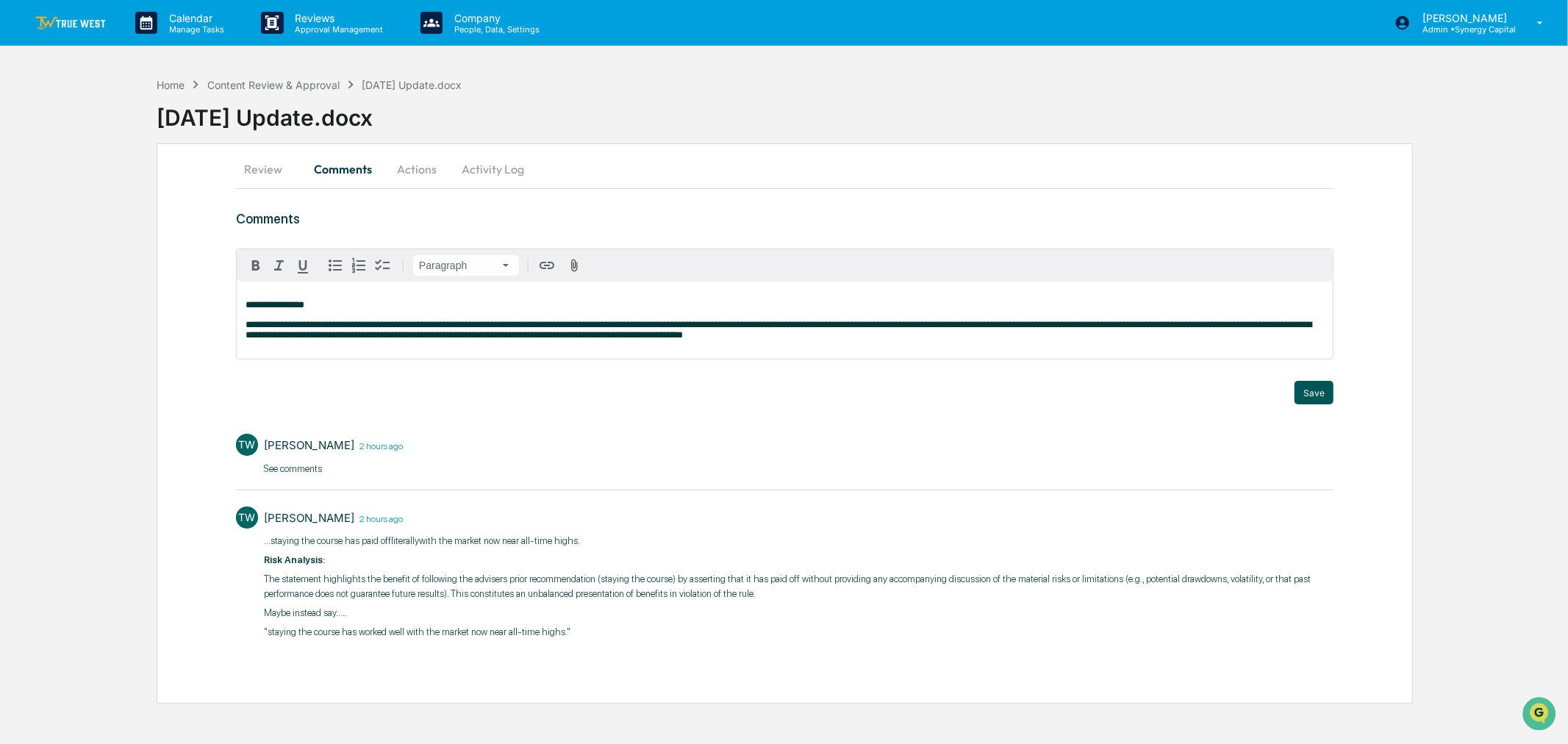
click at [1305, 393] on button "Save" at bounding box center [1314, 392] width 39 height 23
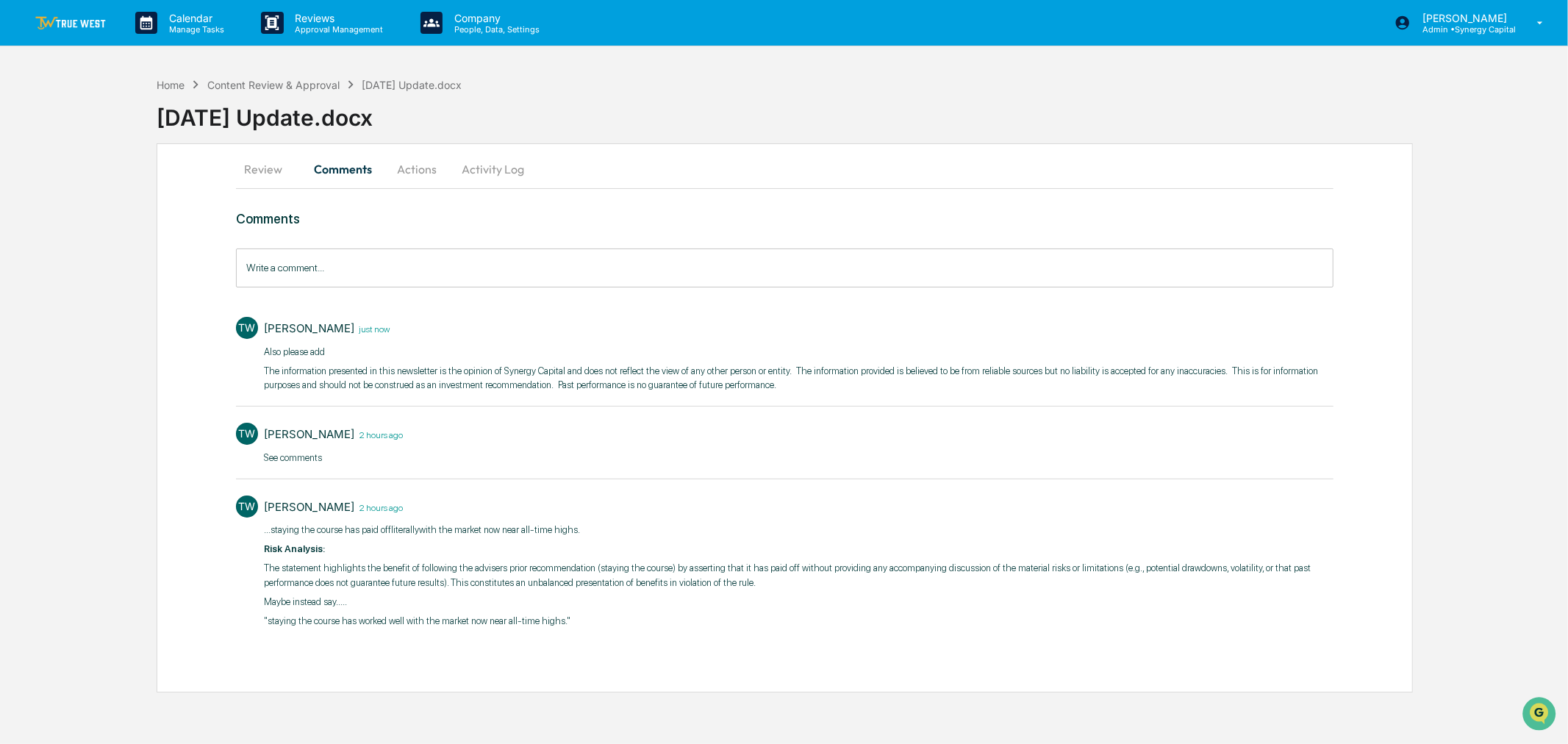
click at [63, 27] on img at bounding box center [70, 22] width 70 height 14
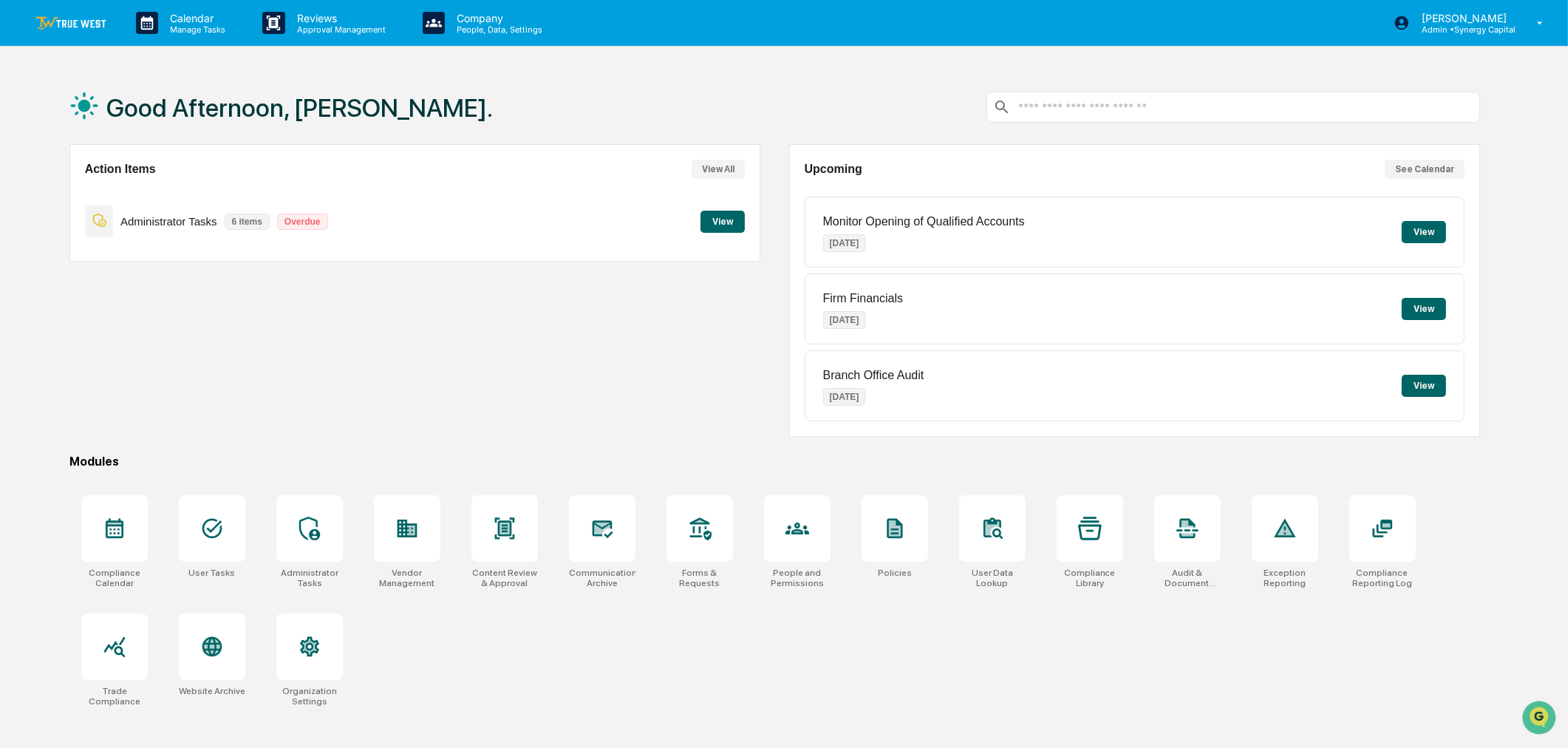
click at [573, 346] on div "Action Items View All Administrator Tasks 6 items Overdue View" at bounding box center [416, 290] width 692 height 293
click at [609, 363] on div "Action Items View All Administrator Tasks 6 items Overdue View" at bounding box center [416, 290] width 692 height 293
